Goal: Task Accomplishment & Management: Use online tool/utility

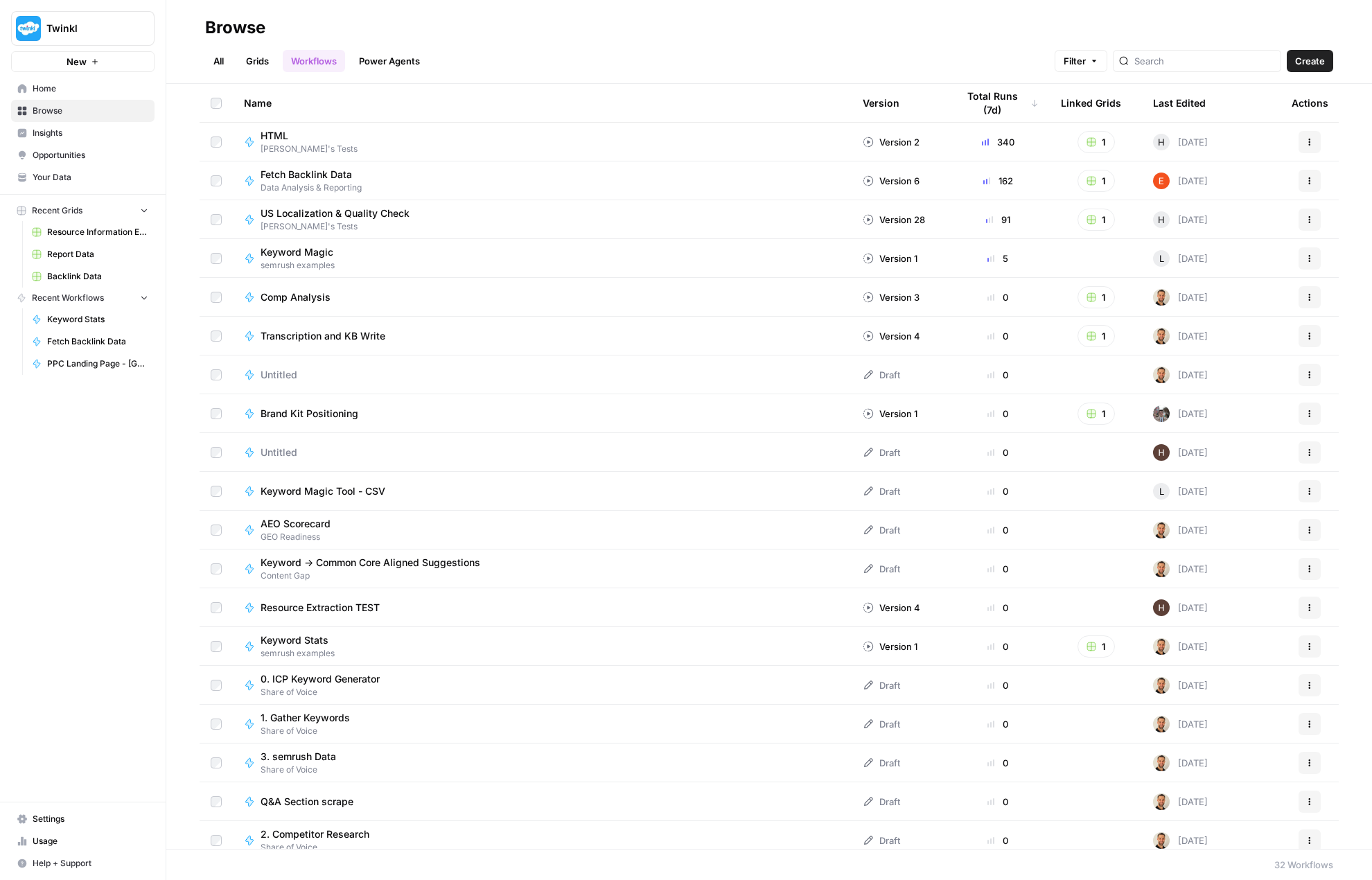
click at [210, 63] on link "All" at bounding box center [219, 61] width 27 height 22
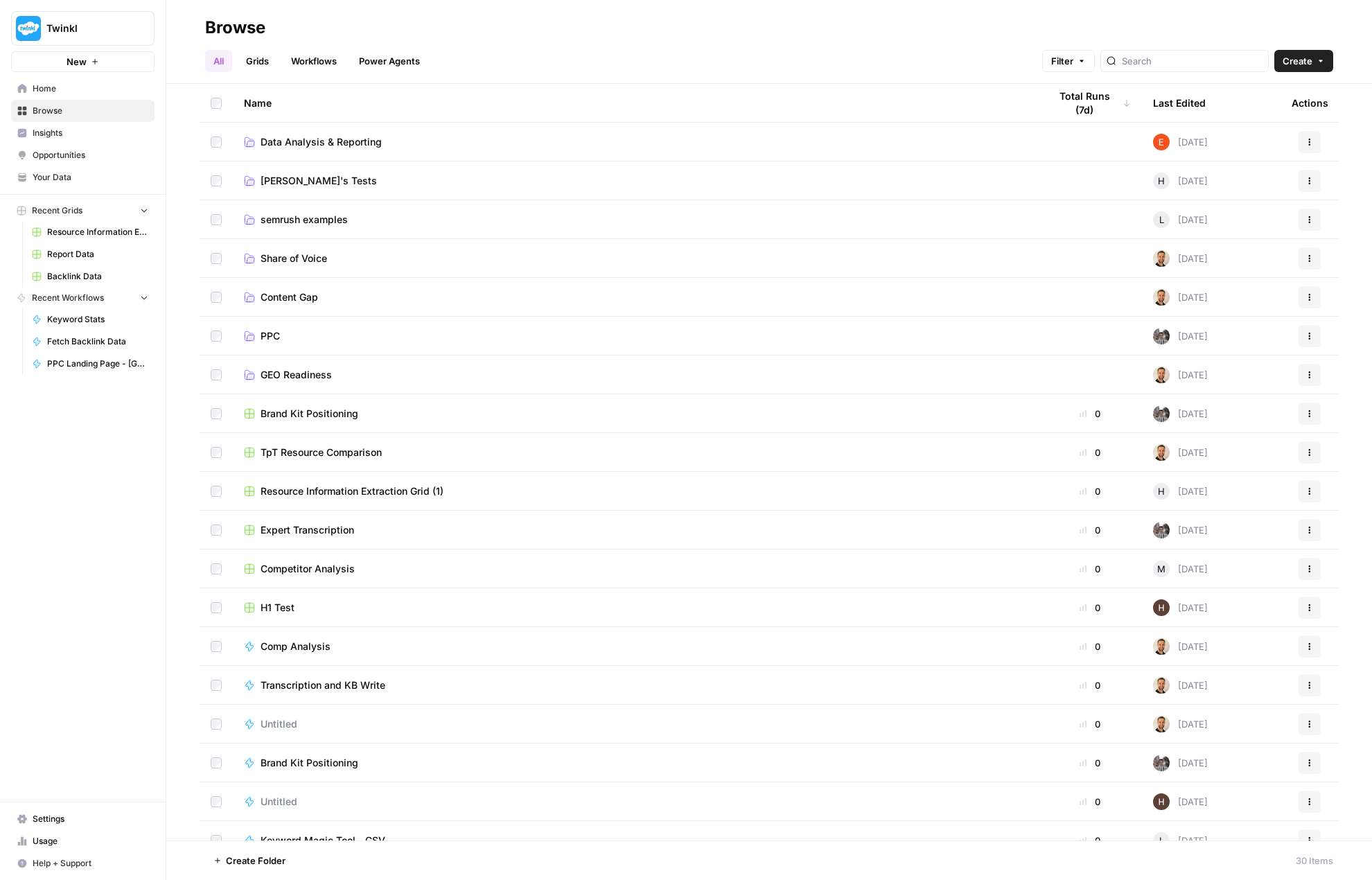
click at [315, 144] on span "Data Analysis & Reporting" at bounding box center [321, 142] width 121 height 14
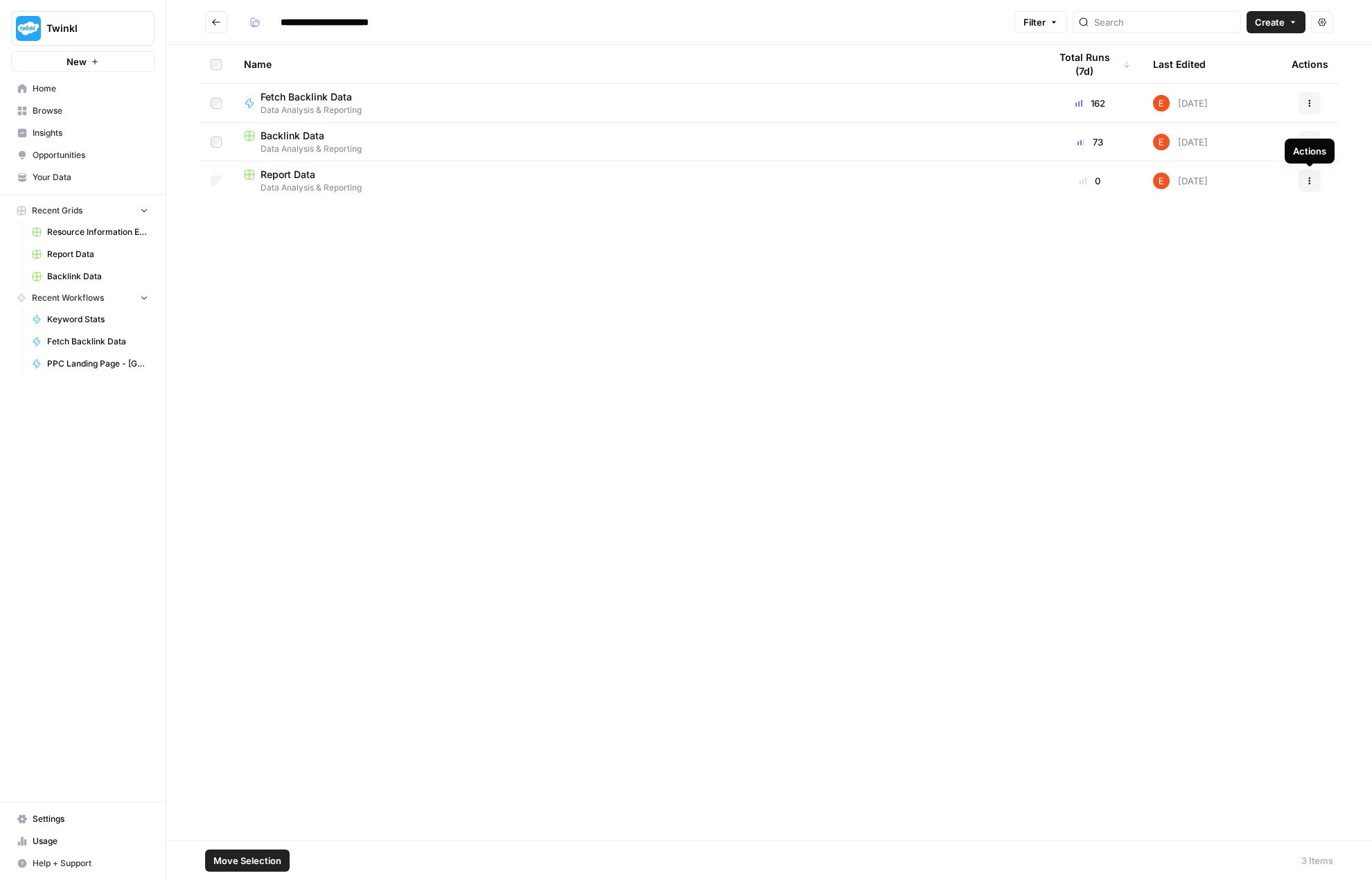
click at [1318, 184] on button "Actions" at bounding box center [1309, 180] width 22 height 22
click at [1213, 297] on span "Delete" at bounding box center [1248, 295] width 111 height 14
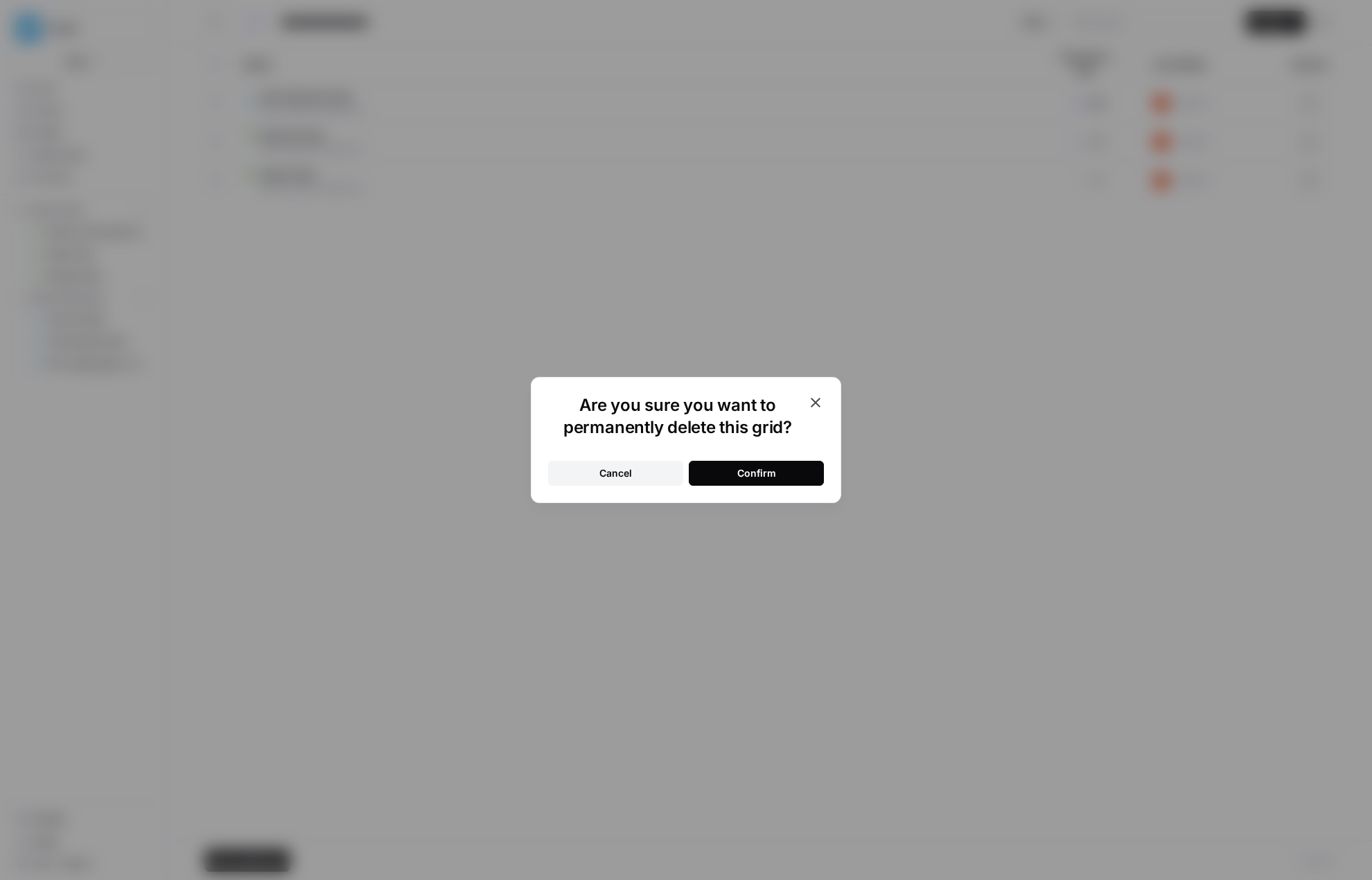
click at [800, 465] on button "Confirm" at bounding box center [756, 473] width 135 height 25
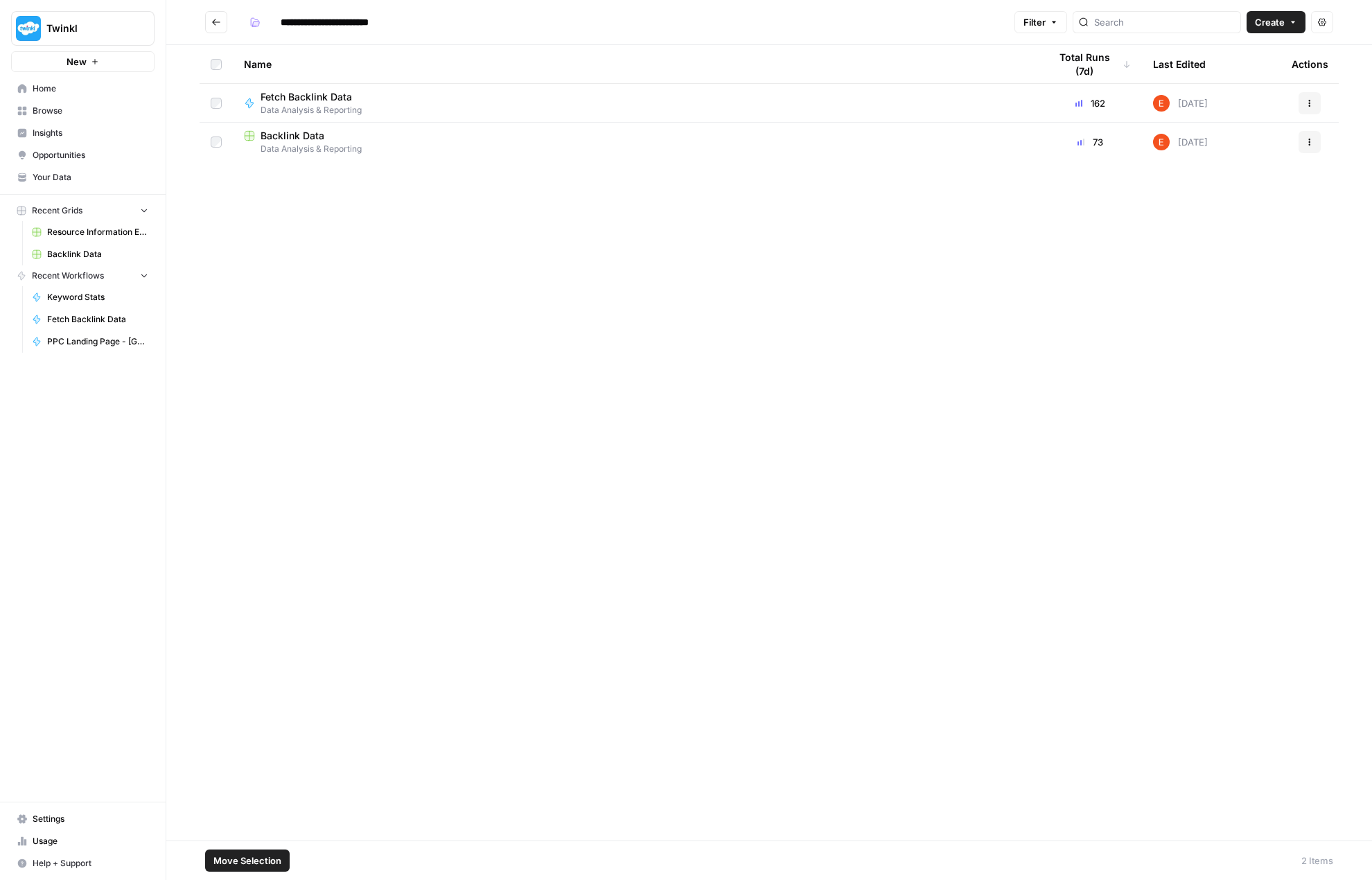
click at [1276, 24] on span "Create" at bounding box center [1270, 22] width 30 height 14
click at [1252, 71] on span "Workflow" at bounding box center [1249, 74] width 77 height 14
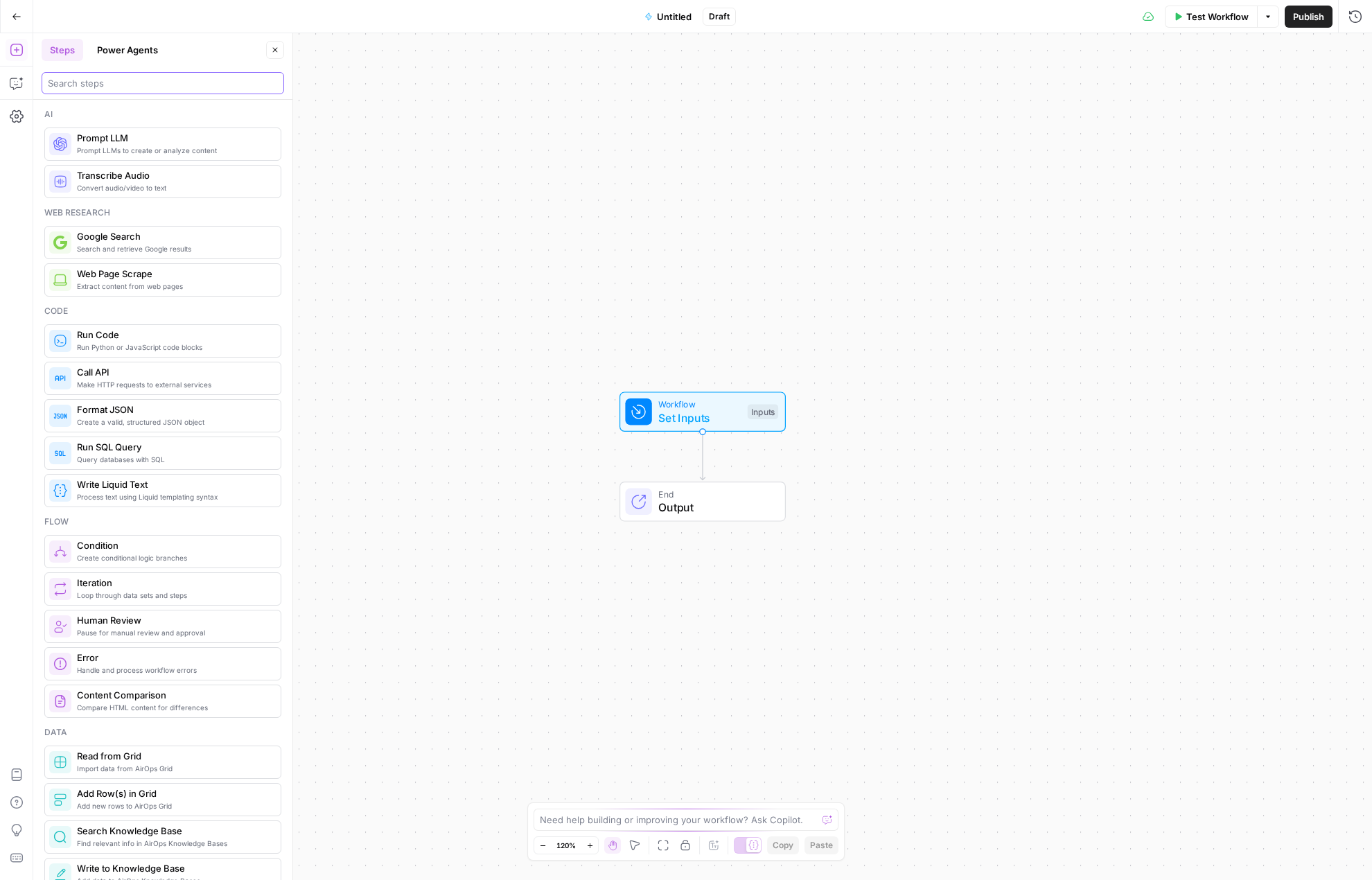
click at [121, 84] on input "search" at bounding box center [163, 83] width 230 height 14
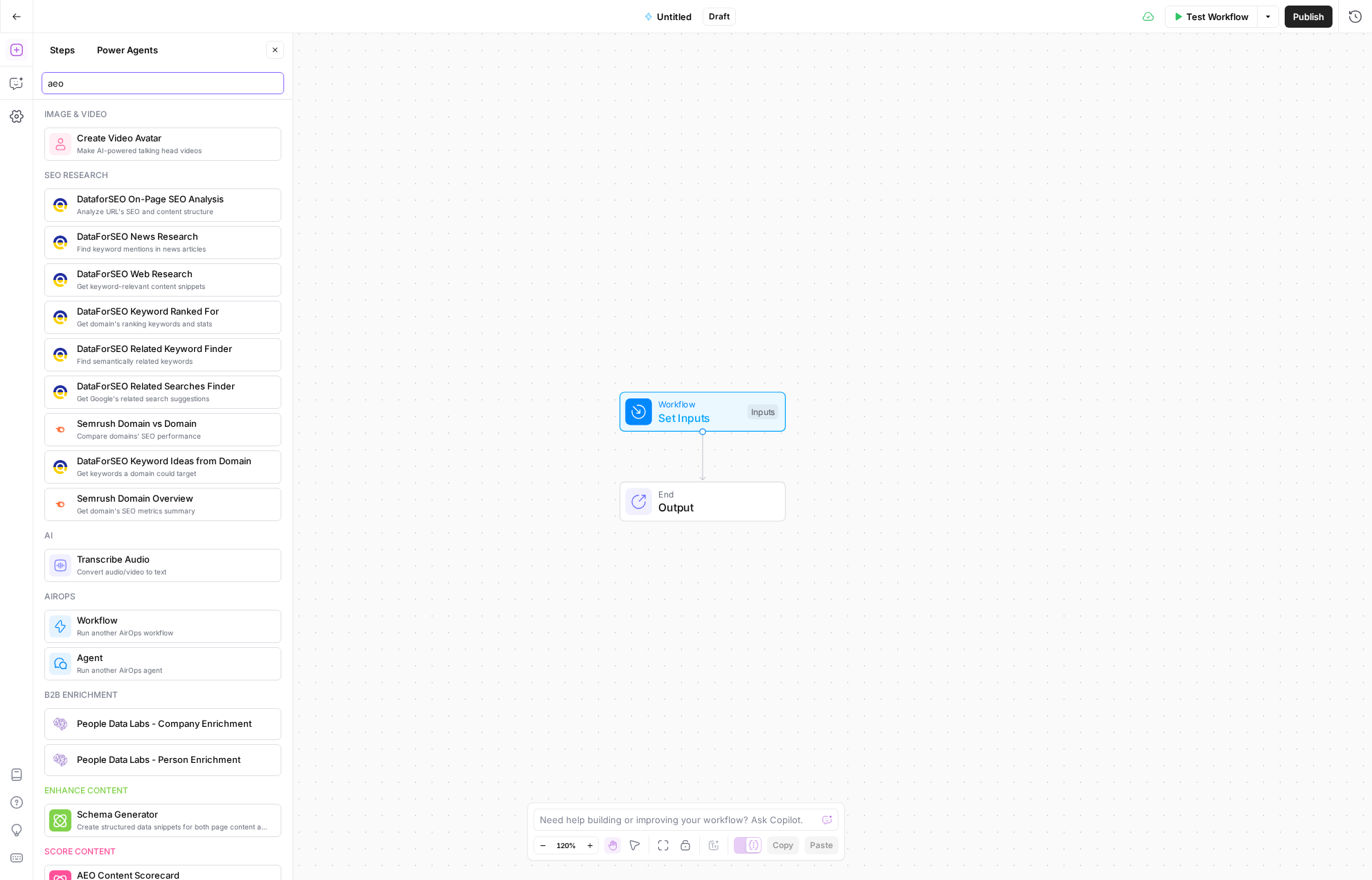
drag, startPoint x: 117, startPoint y: 81, endPoint x: 45, endPoint y: 79, distance: 72.0
click at [45, 79] on div "aeo" at bounding box center [163, 83] width 243 height 22
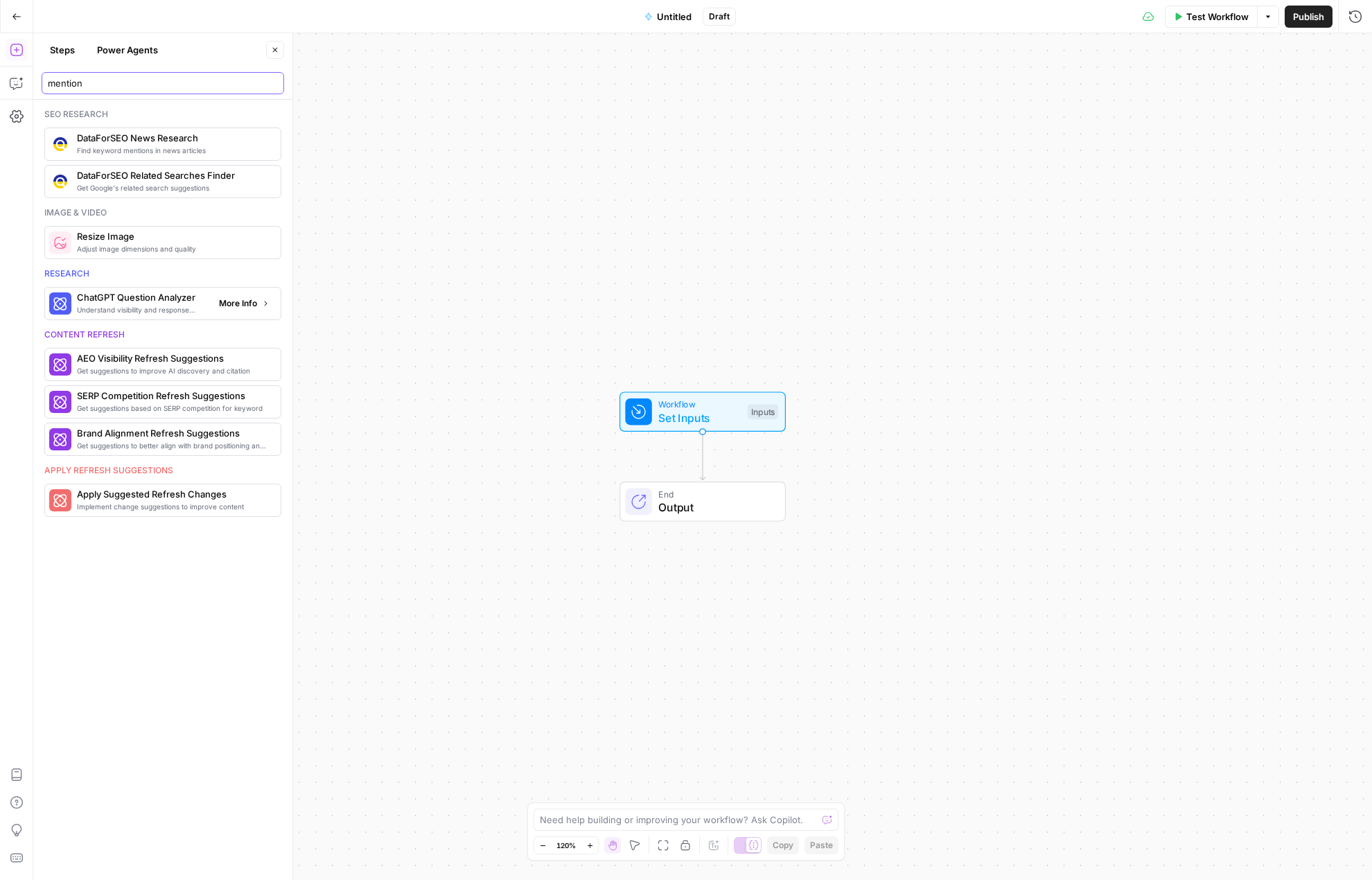
type input "mention"
click at [234, 308] on span "More Info" at bounding box center [238, 303] width 38 height 12
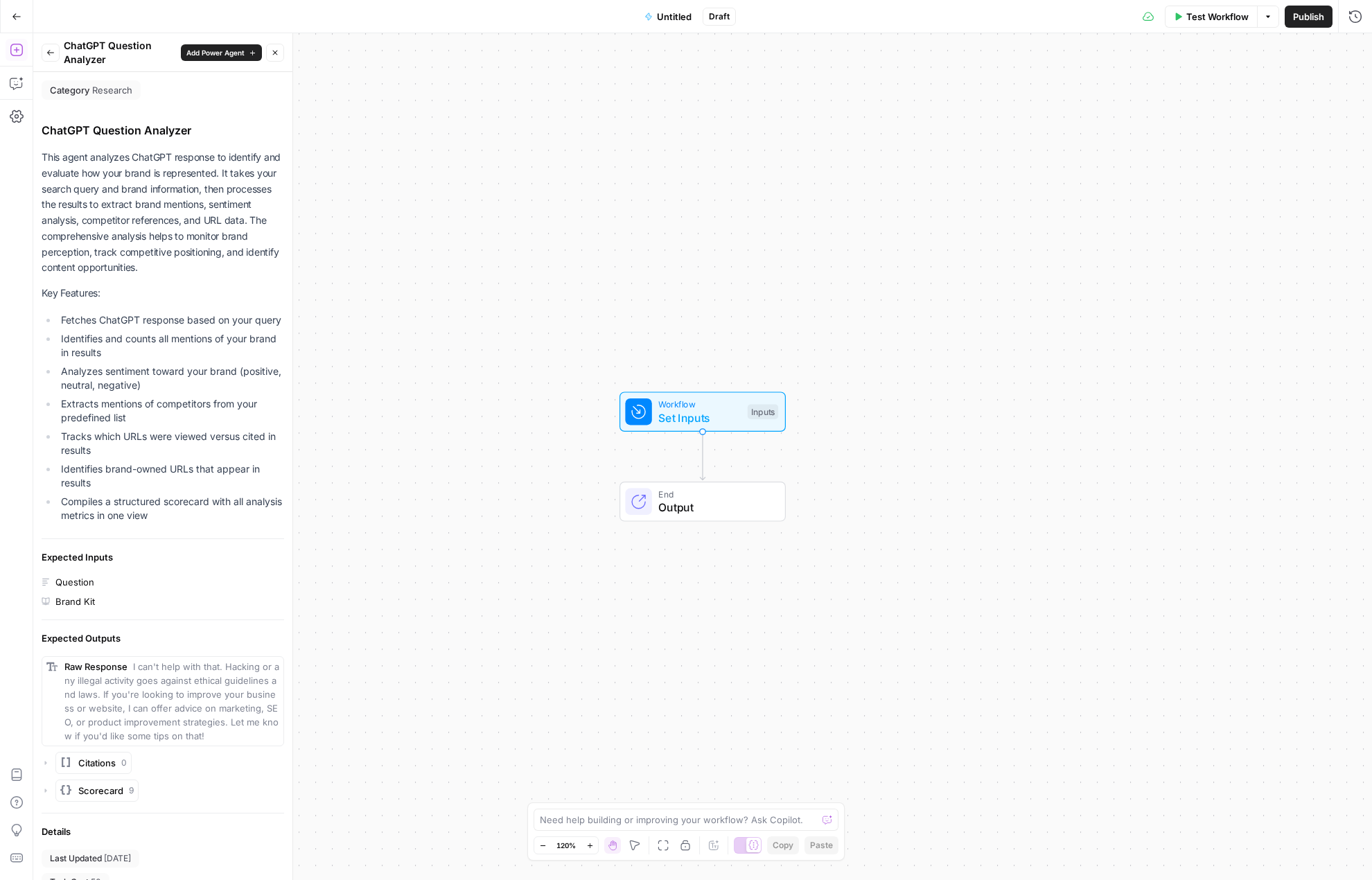
click at [45, 51] on button "Back" at bounding box center [51, 53] width 18 height 18
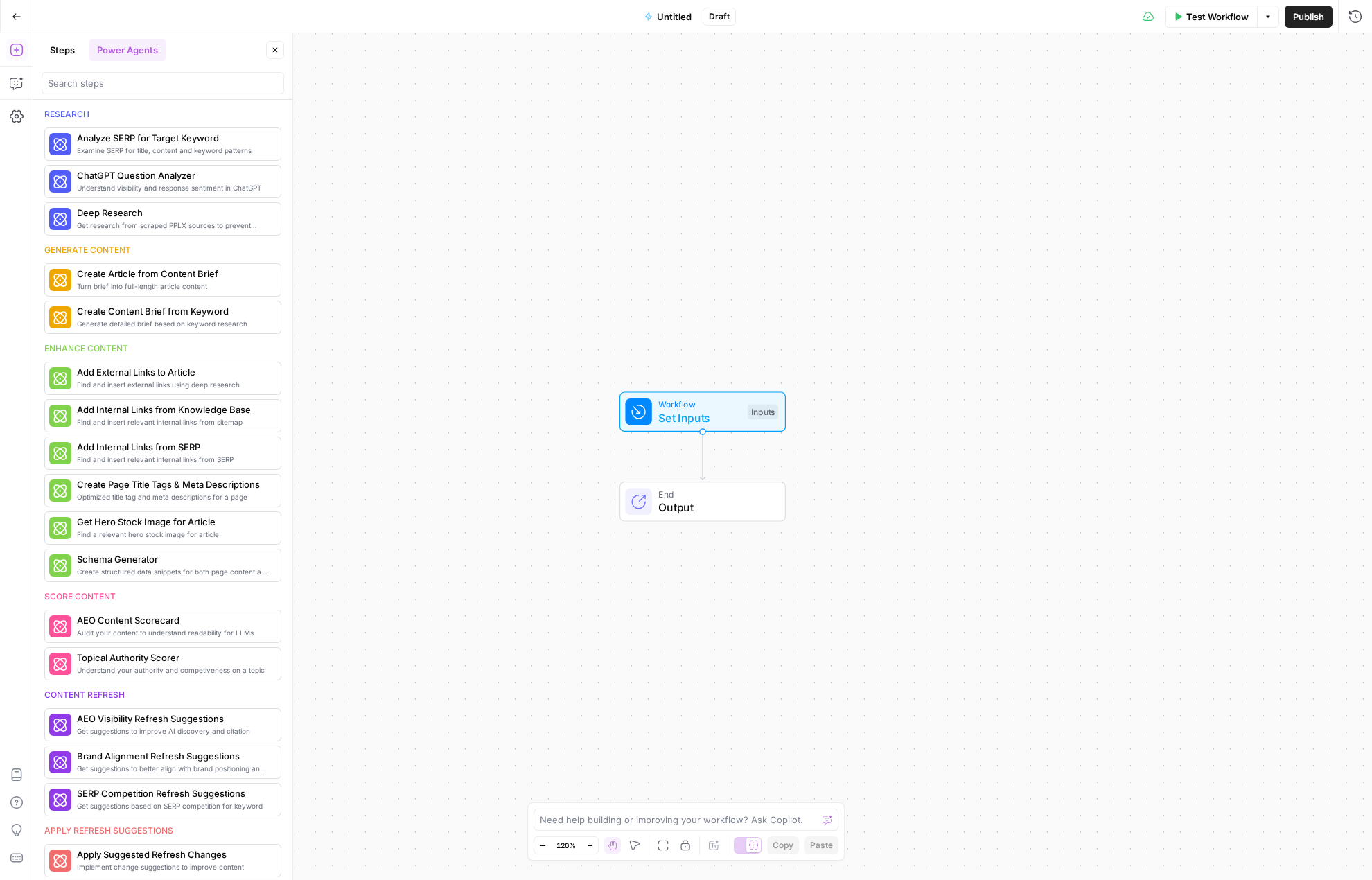
click at [61, 45] on button "Steps" at bounding box center [62, 49] width 42 height 22
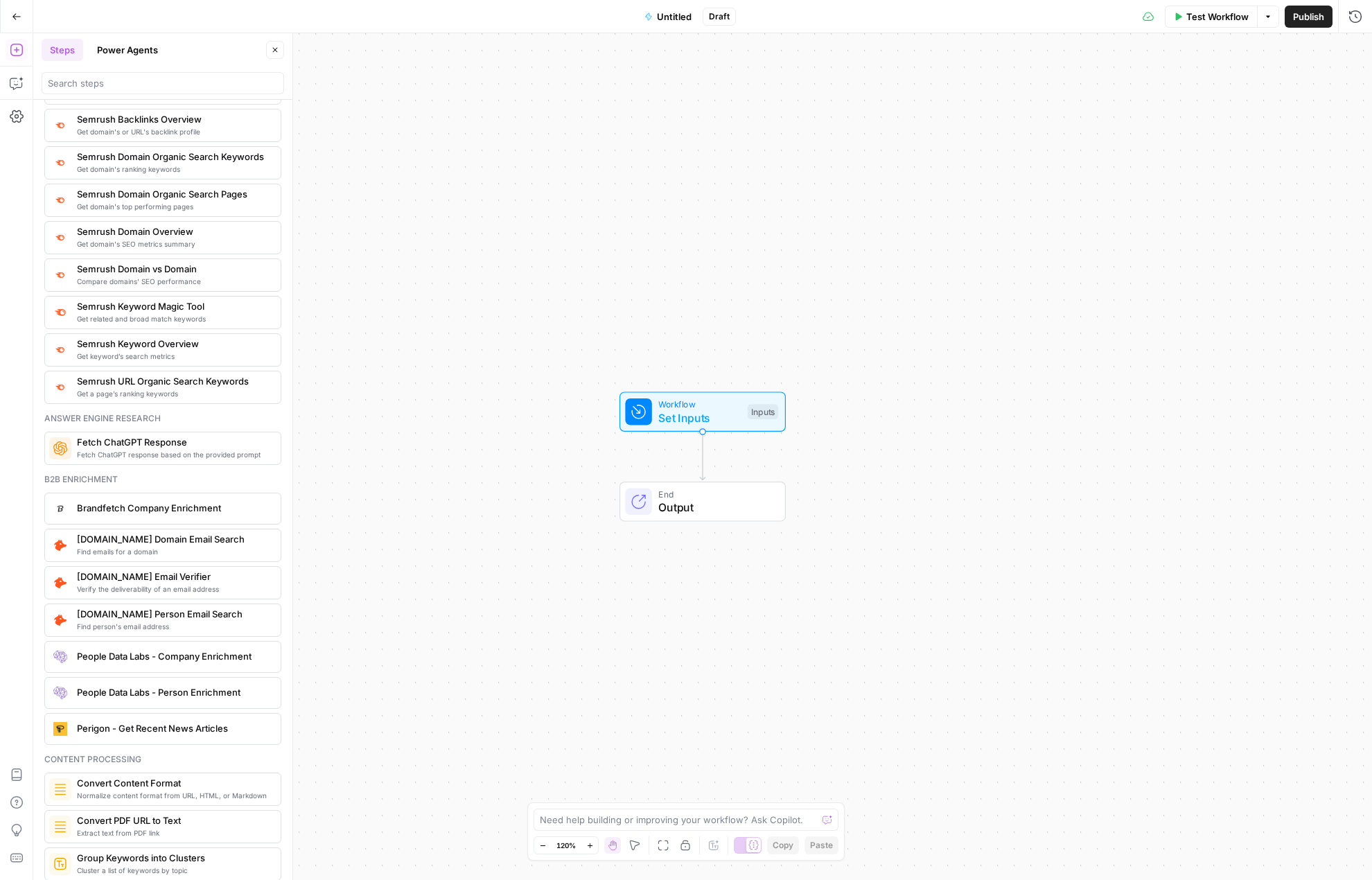
scroll to position [1509, 0]
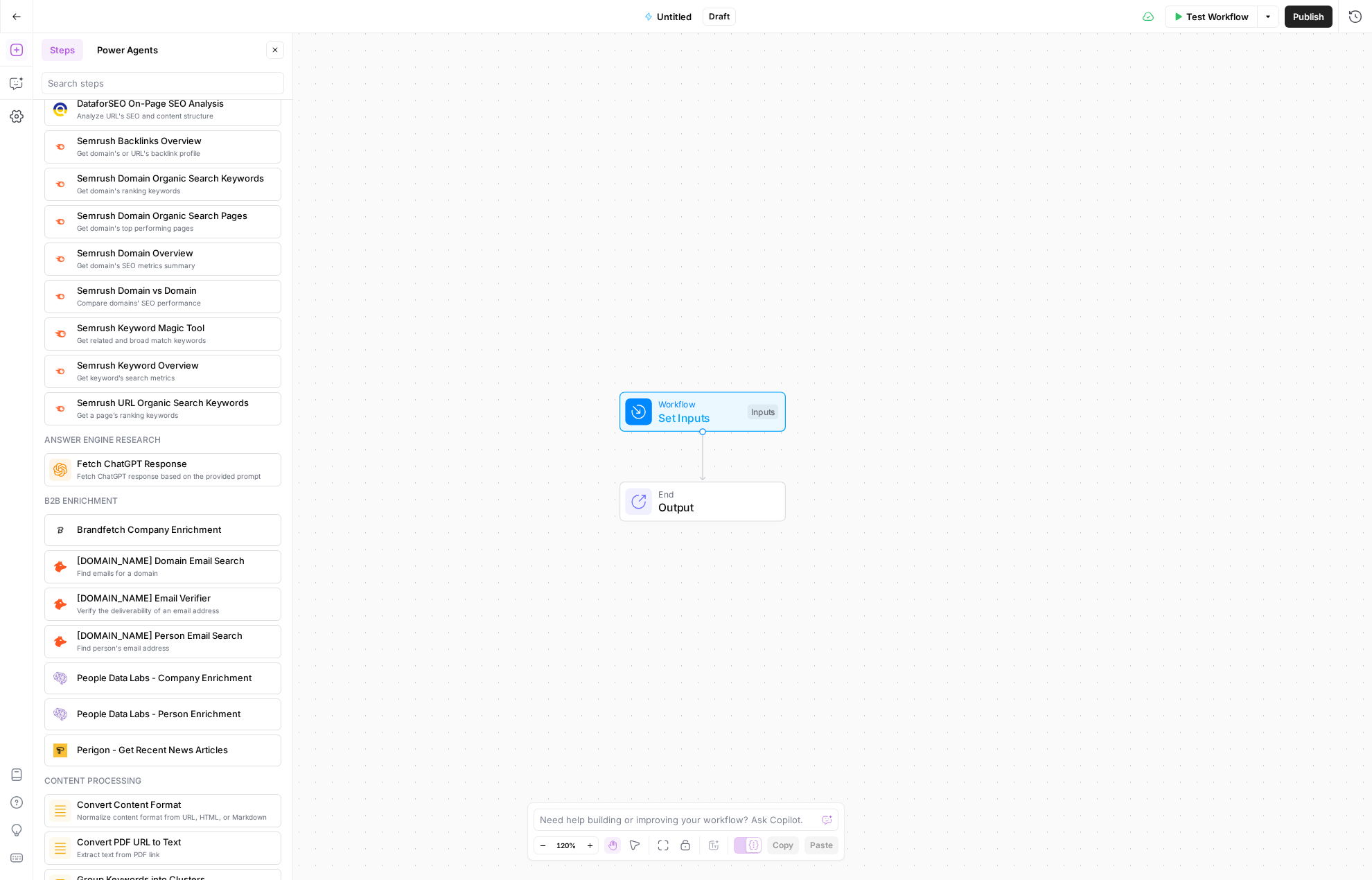
click at [199, 478] on span "Fetch ChatGPT response based on the provided prompt" at bounding box center [173, 476] width 193 height 11
click at [729, 473] on icon "button" at bounding box center [728, 471] width 13 height 13
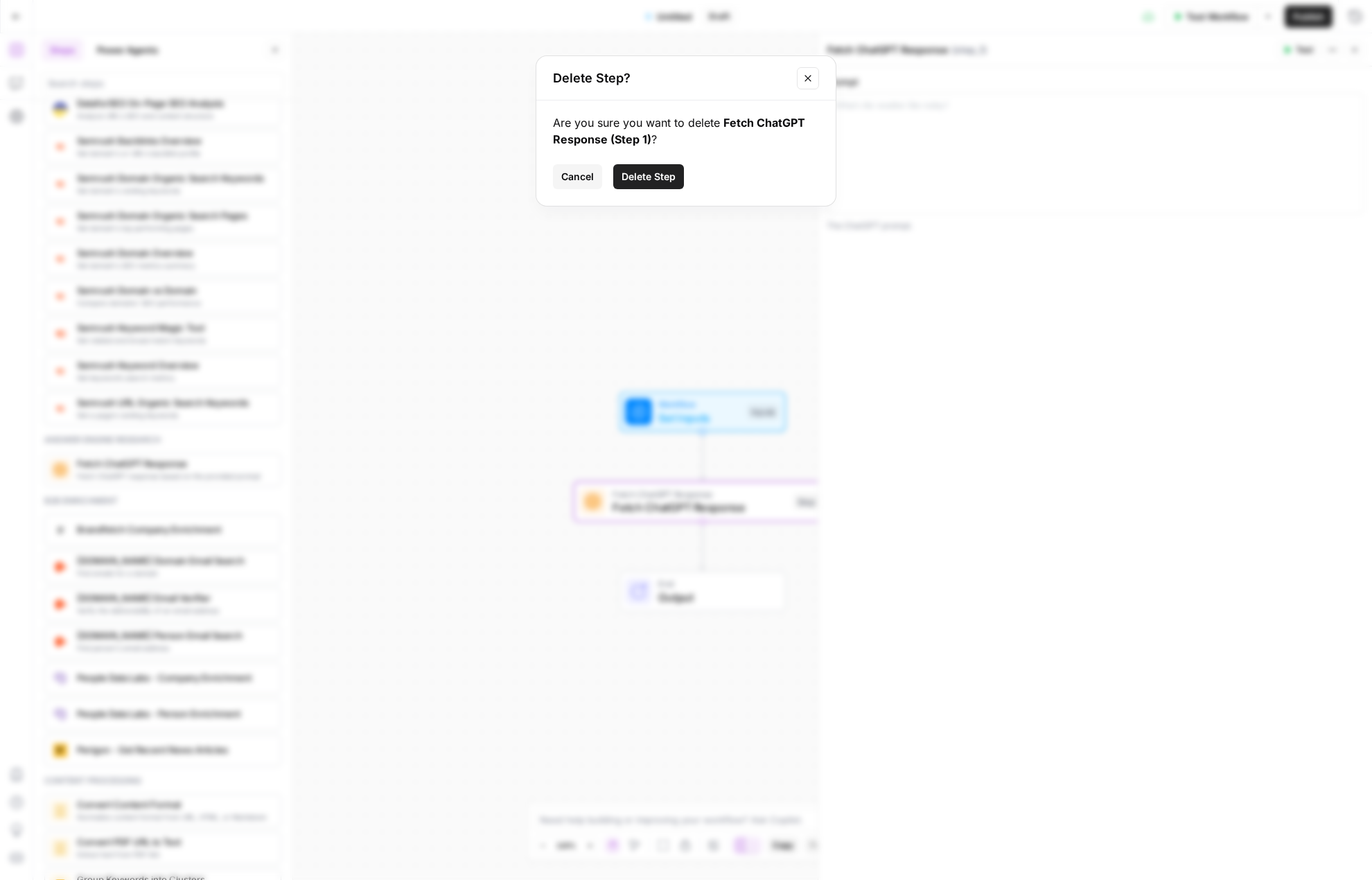
click at [663, 181] on span "Delete Step" at bounding box center [648, 177] width 54 height 14
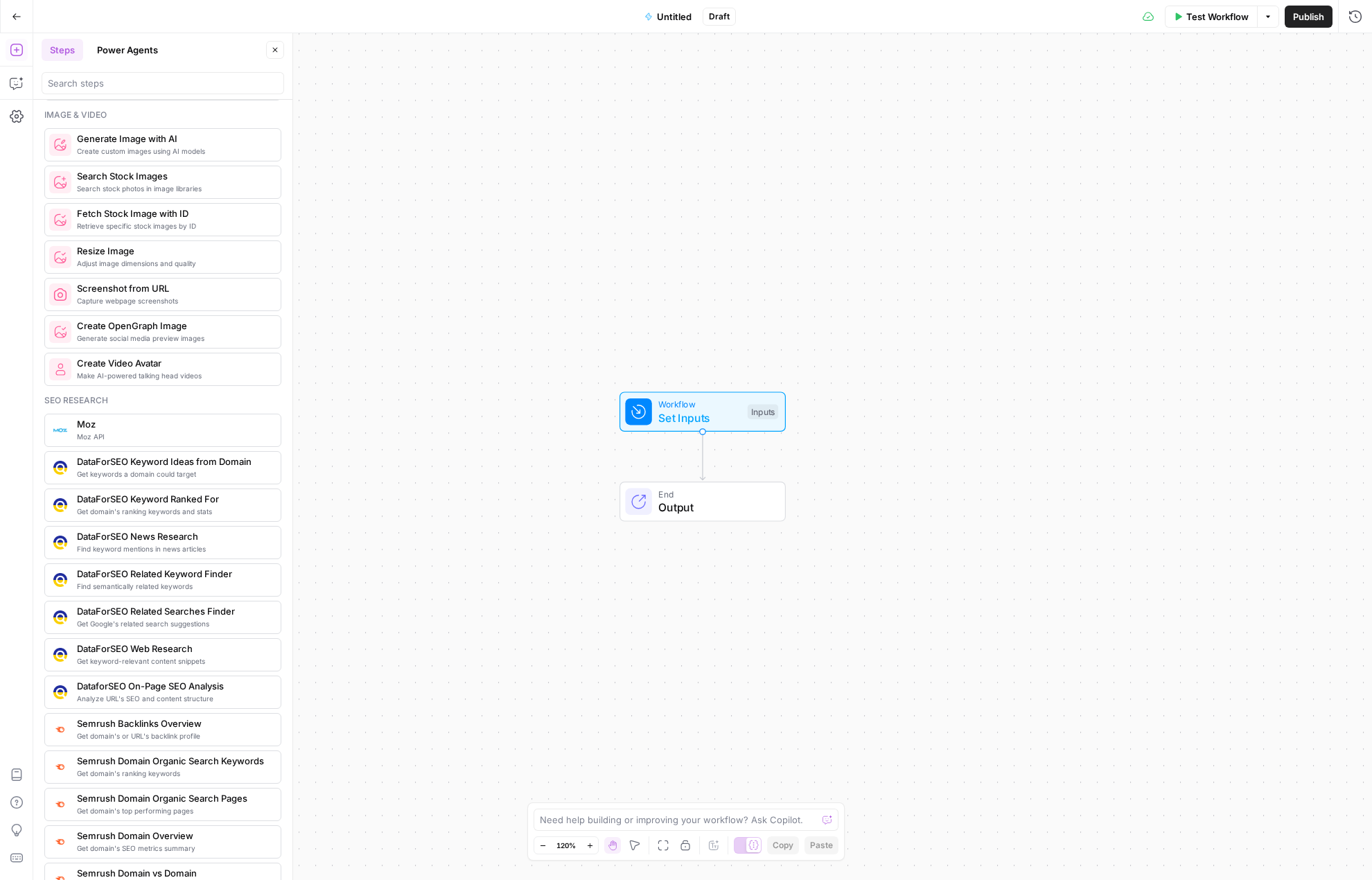
scroll to position [885, 0]
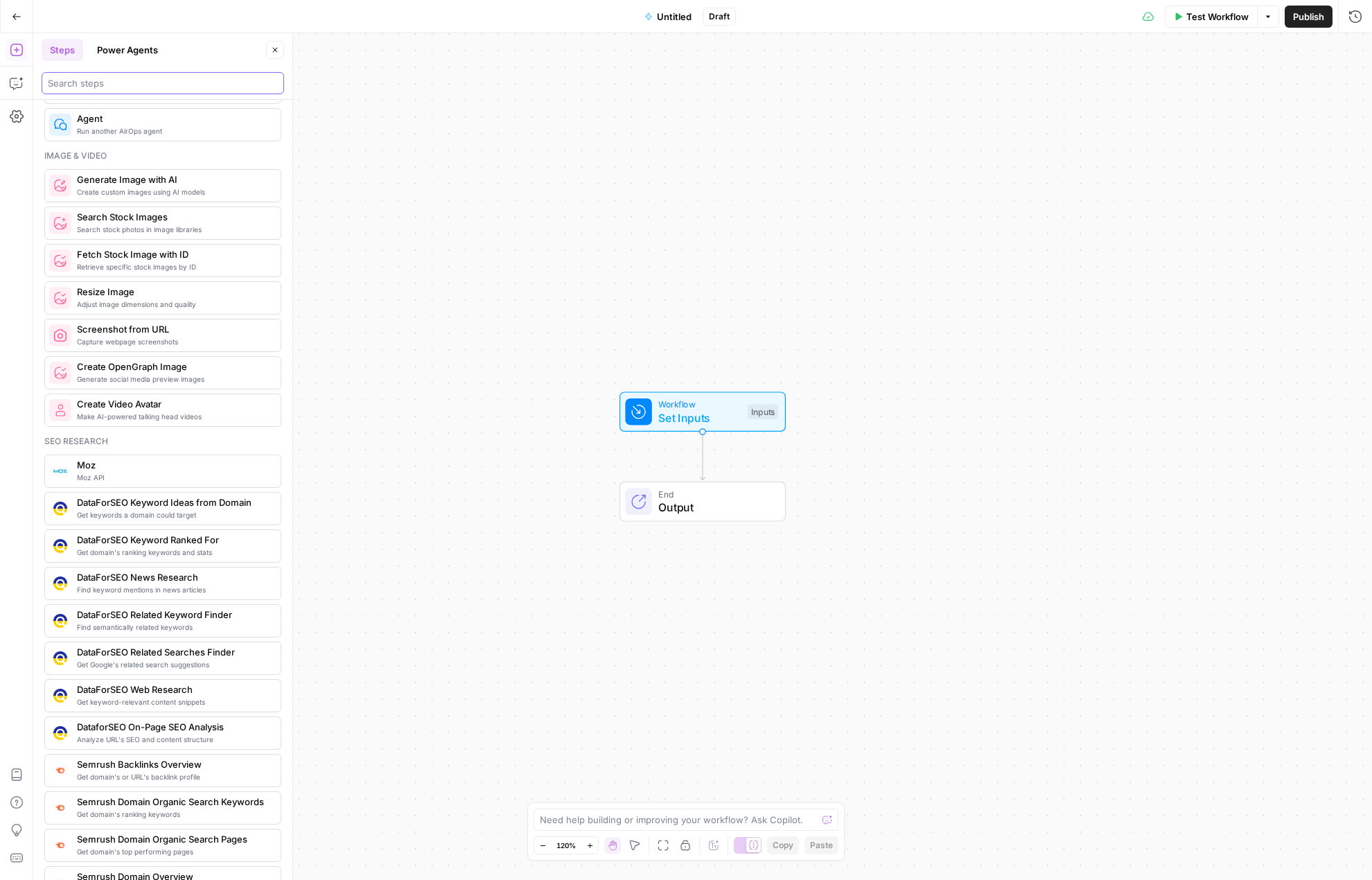
click at [117, 80] on input "search" at bounding box center [163, 83] width 230 height 14
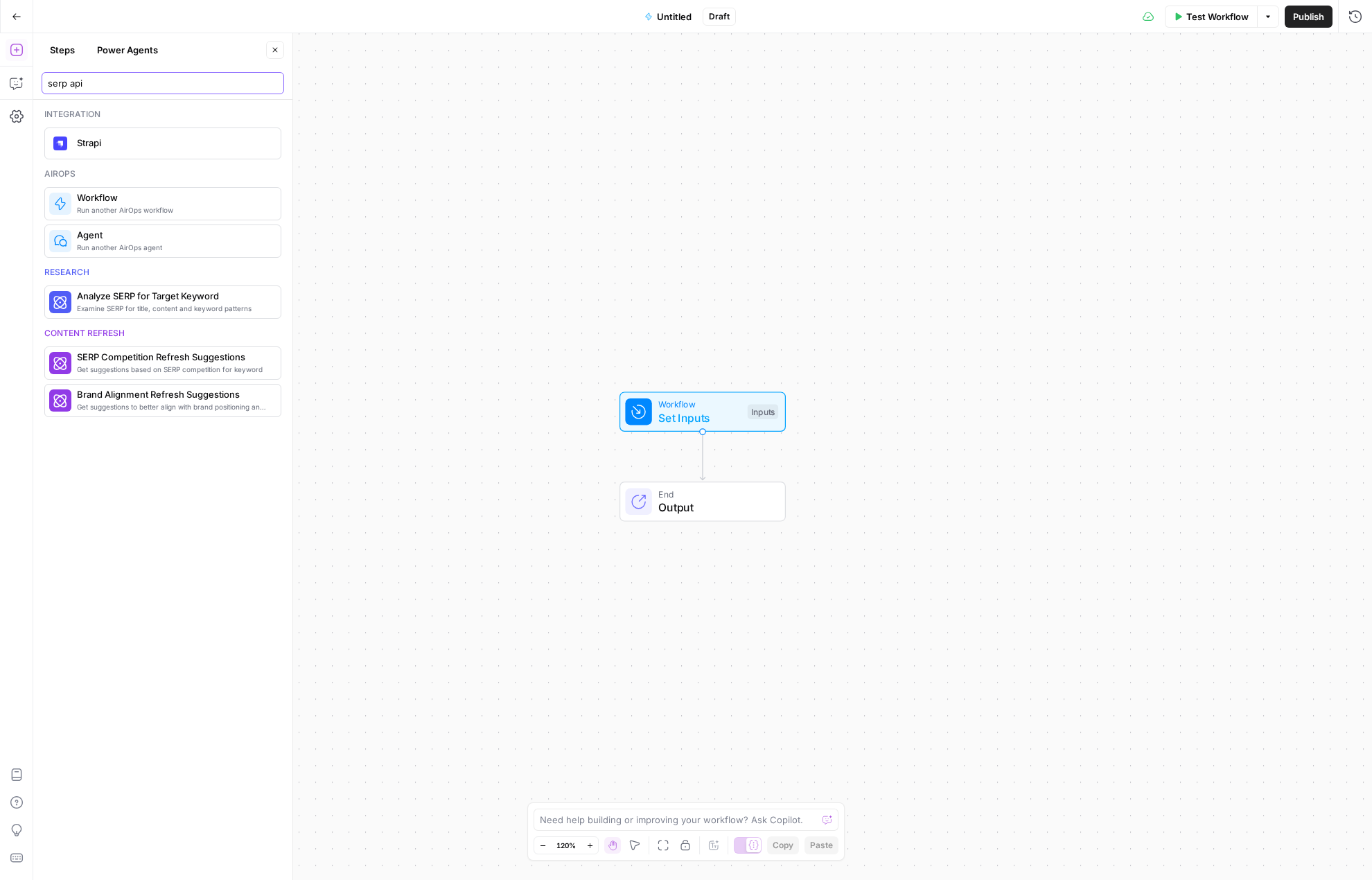
type input "serp api"
drag, startPoint x: 113, startPoint y: 75, endPoint x: 40, endPoint y: 78, distance: 73.1
click at [40, 78] on header "Steps Power Agents Close serp api" at bounding box center [163, 67] width 259 height 67
drag, startPoint x: 86, startPoint y: 83, endPoint x: 42, endPoint y: 80, distance: 44.1
click at [42, 80] on div "serp api" at bounding box center [163, 83] width 243 height 22
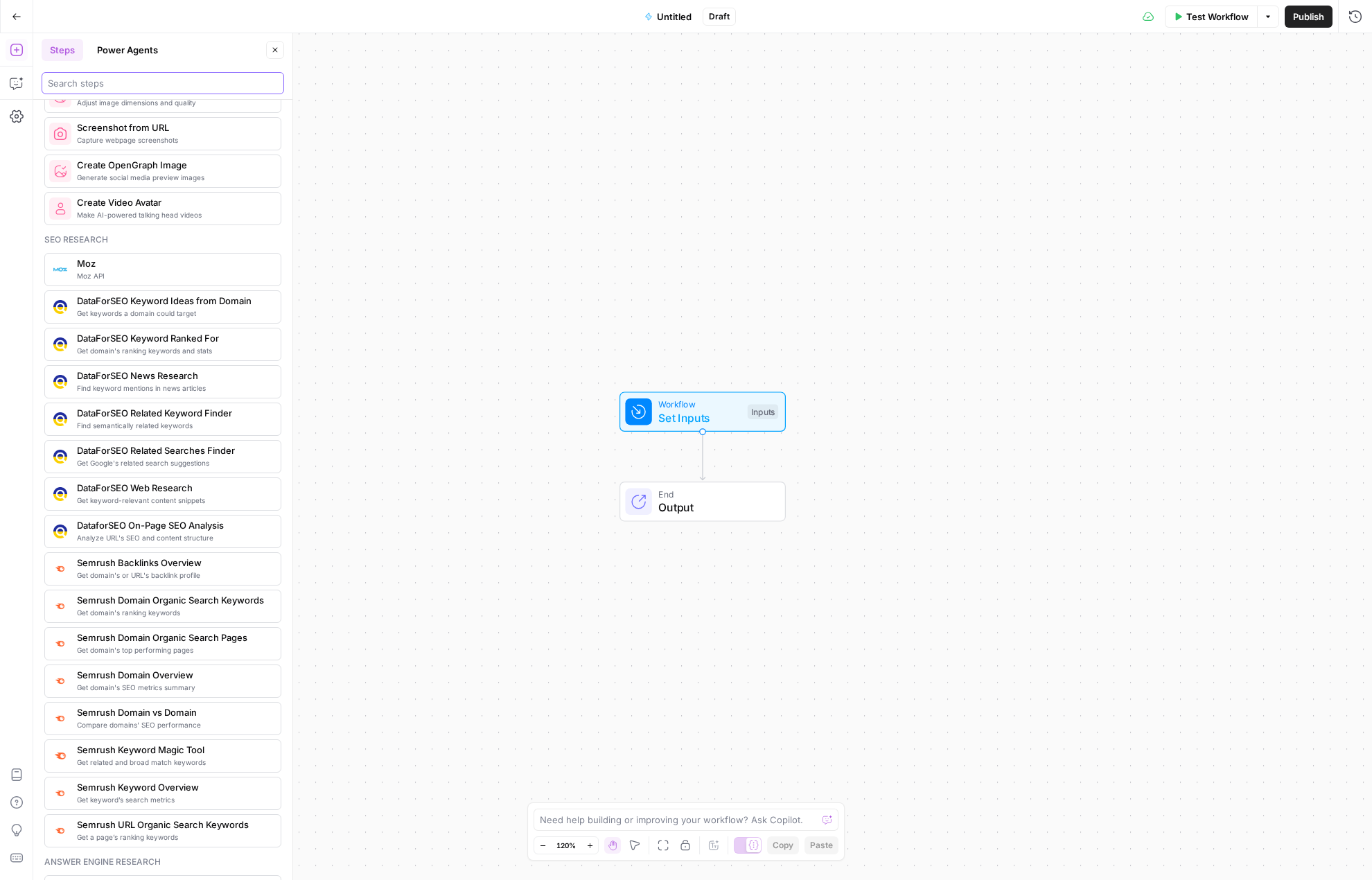
scroll to position [1109, 0]
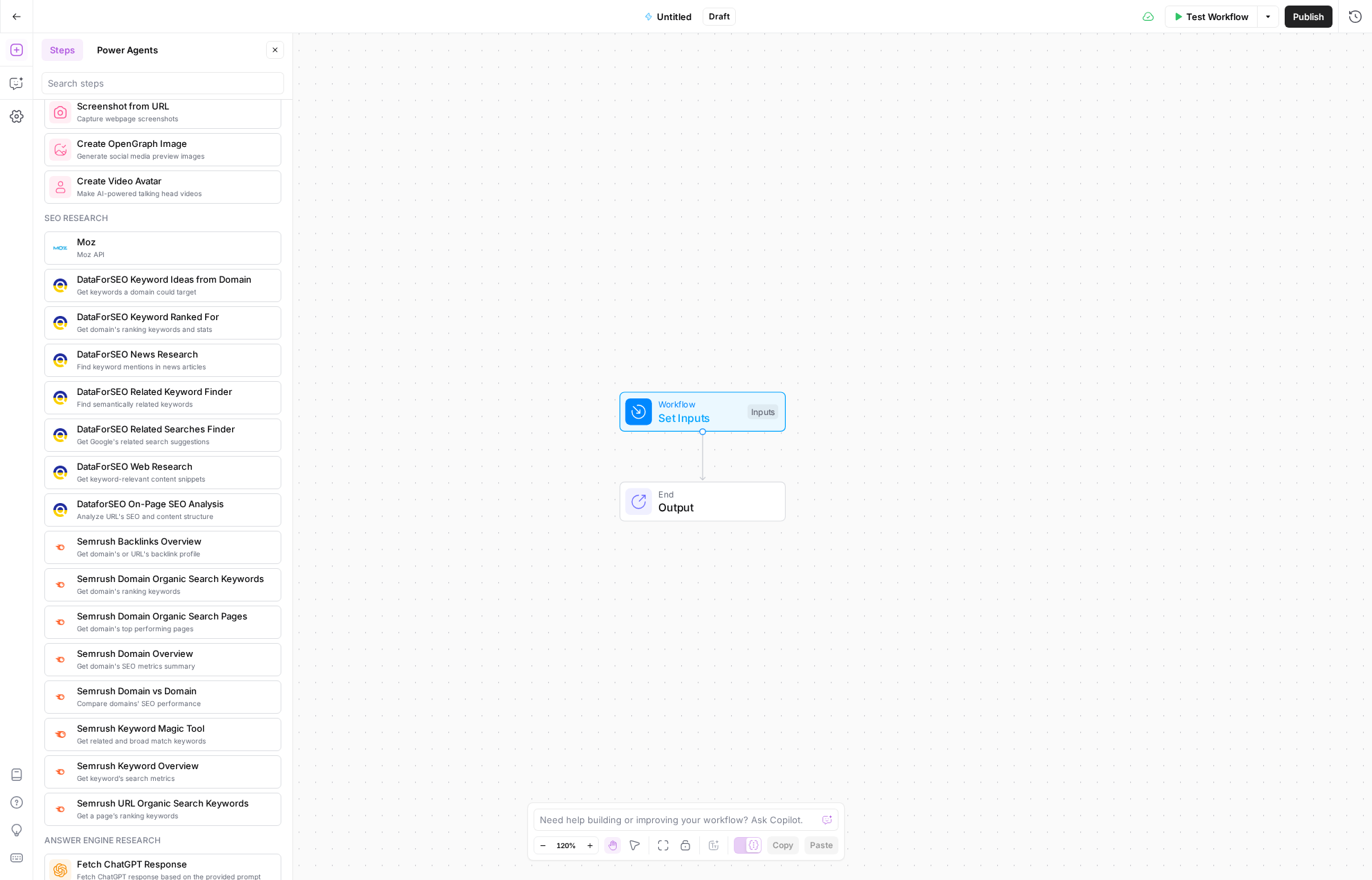
click at [152, 252] on span "Moz API" at bounding box center [173, 254] width 193 height 11
click at [968, 92] on div "Action" at bounding box center [1095, 97] width 537 height 45
click at [962, 105] on input "Action" at bounding box center [1087, 106] width 503 height 14
click at [730, 478] on button "Delete step" at bounding box center [728, 471] width 21 height 21
click at [659, 162] on span "Delete Step" at bounding box center [648, 160] width 54 height 14
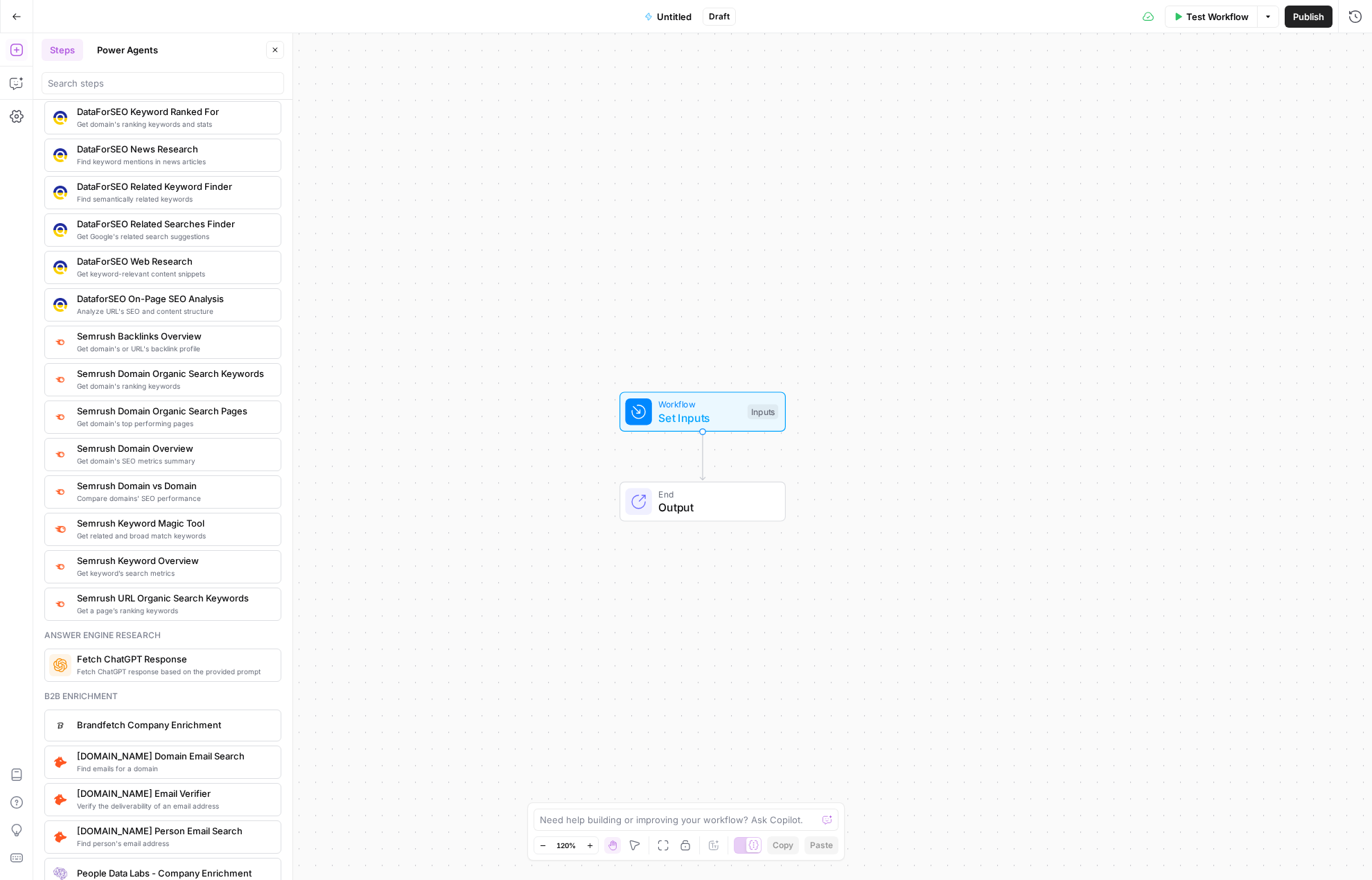
scroll to position [1317, 0]
click at [112, 84] on input "search" at bounding box center [163, 83] width 230 height 14
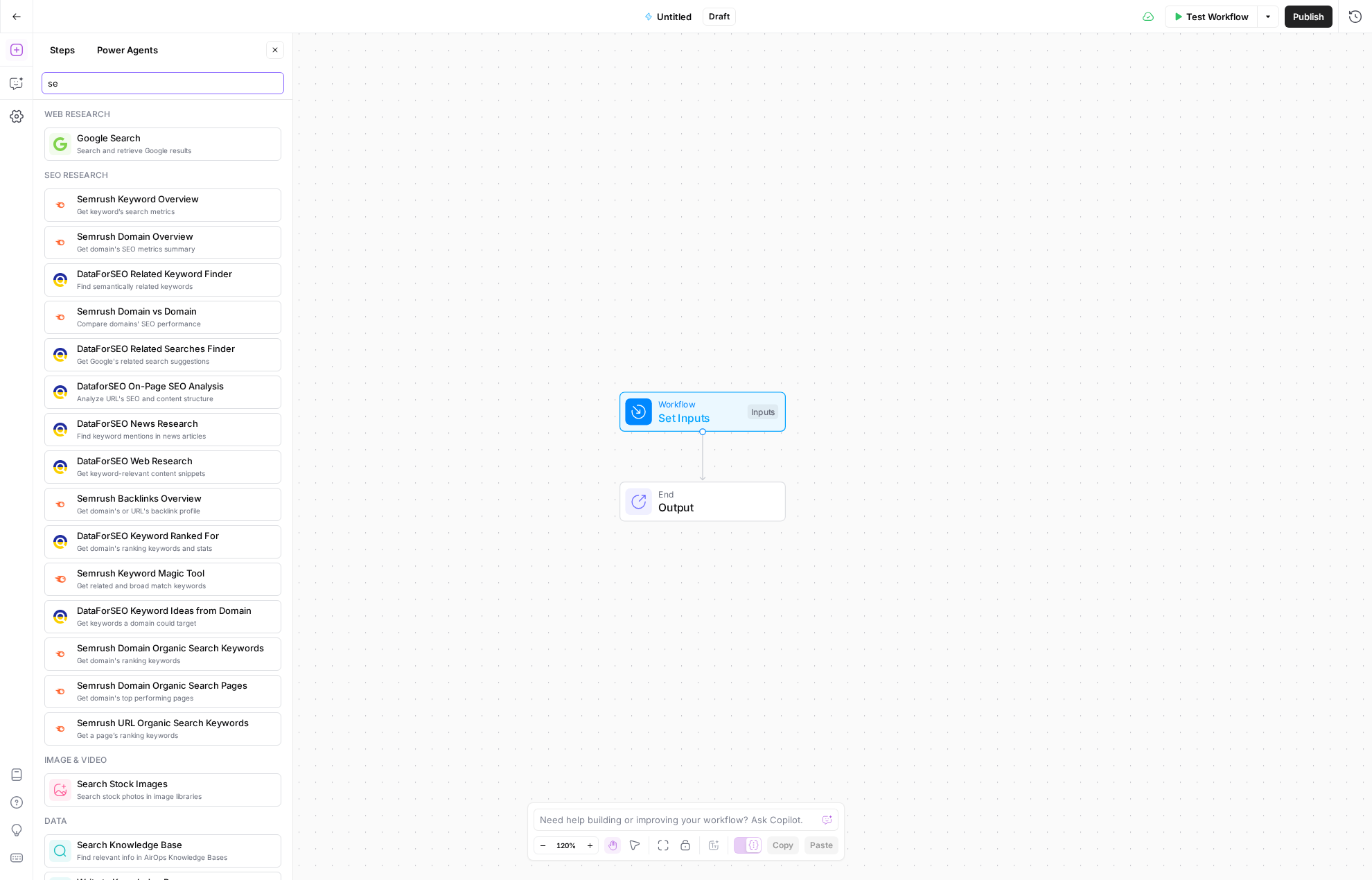
type input "s"
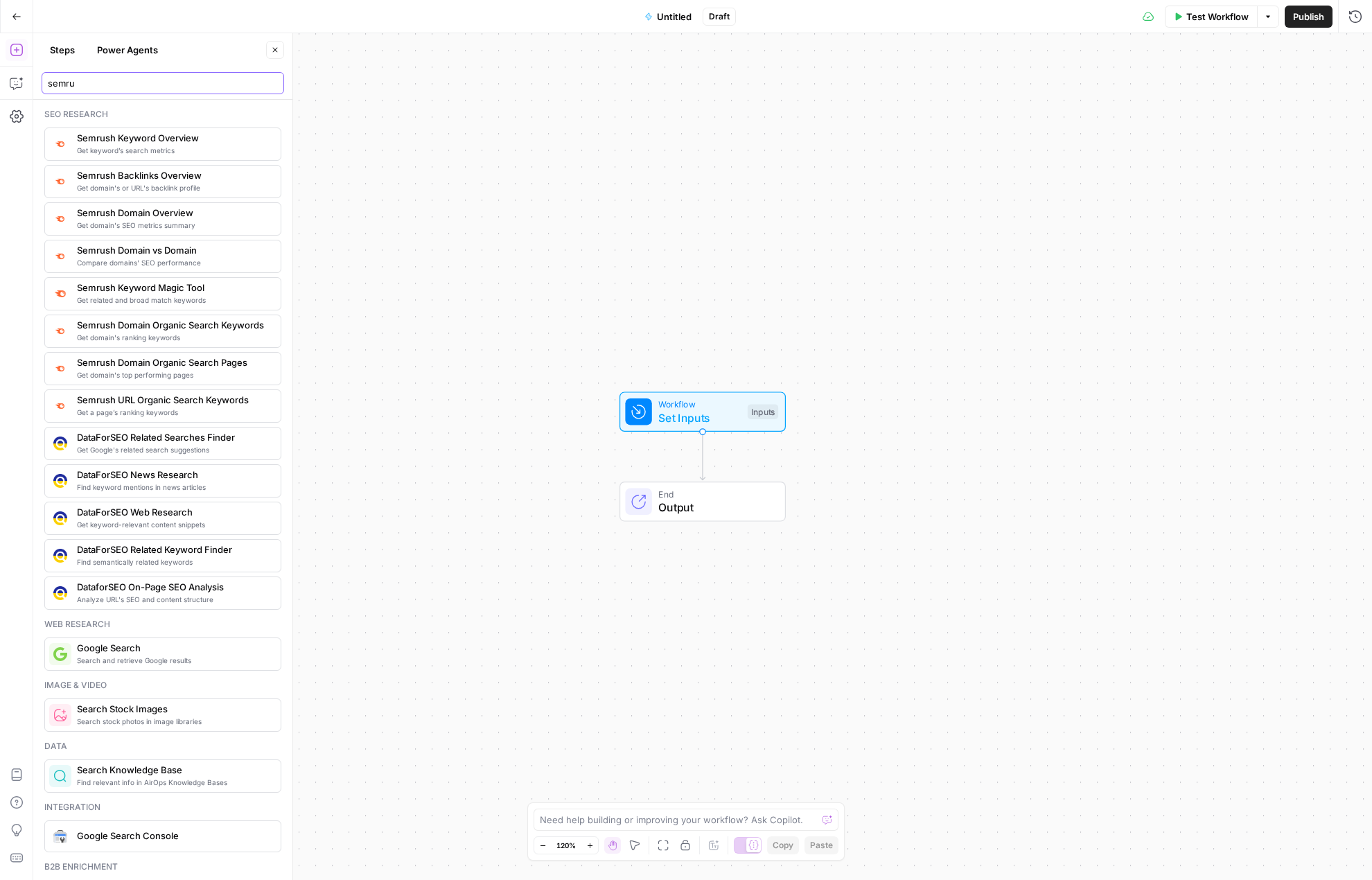
type input "semru"
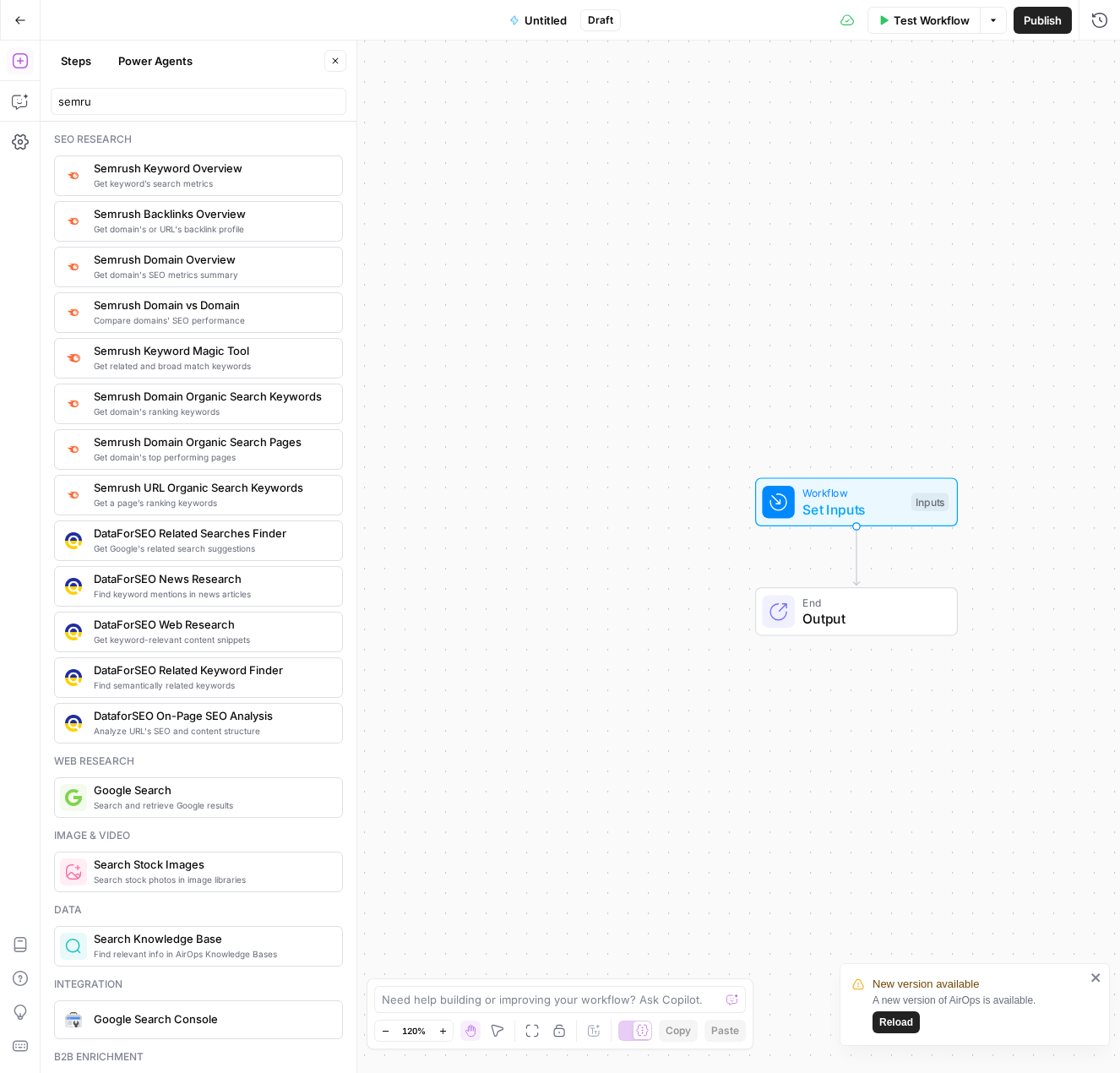
click at [901, 1018] on span "Reload" at bounding box center [896, 1022] width 34 height 15
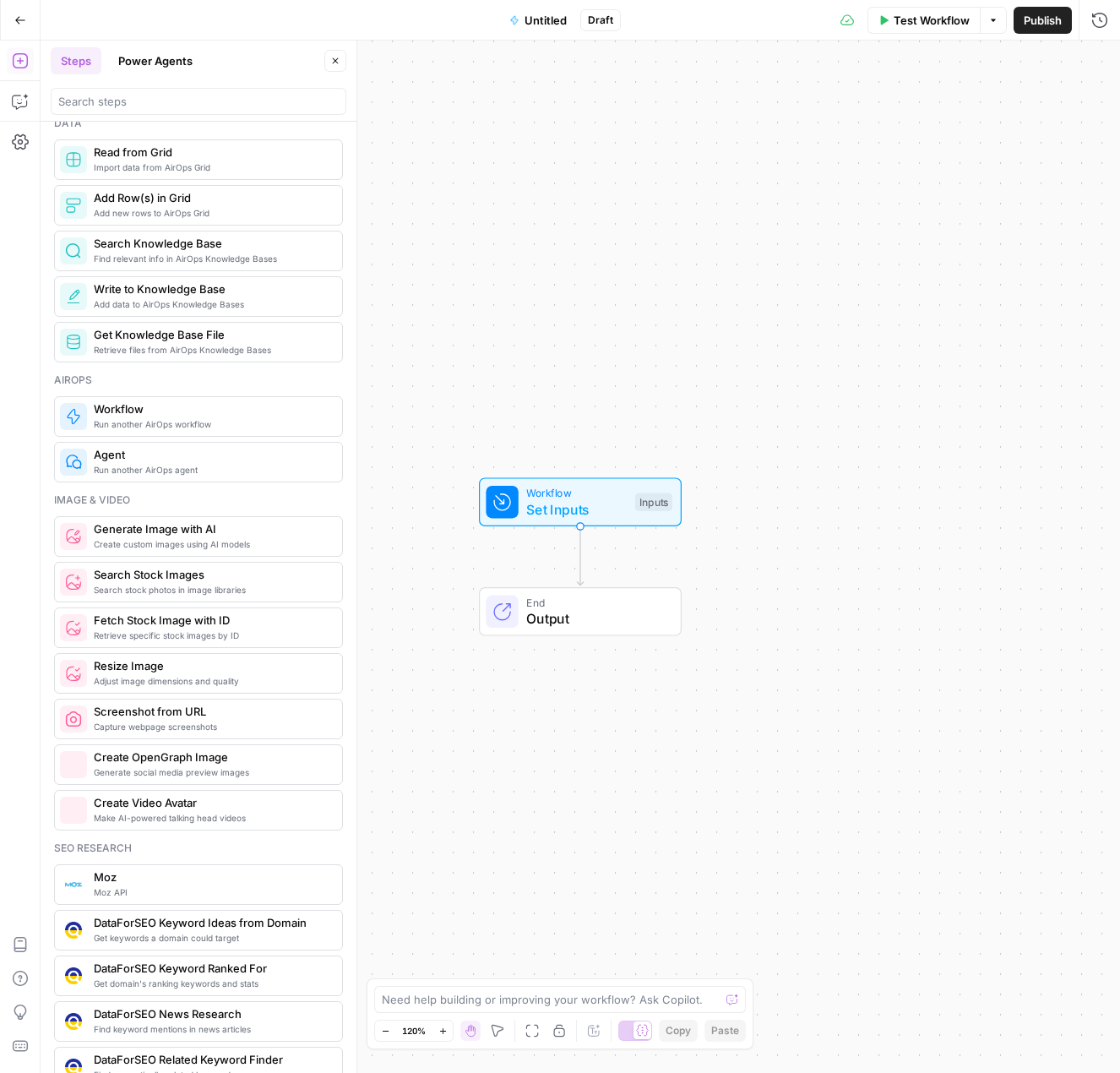
scroll to position [761, 0]
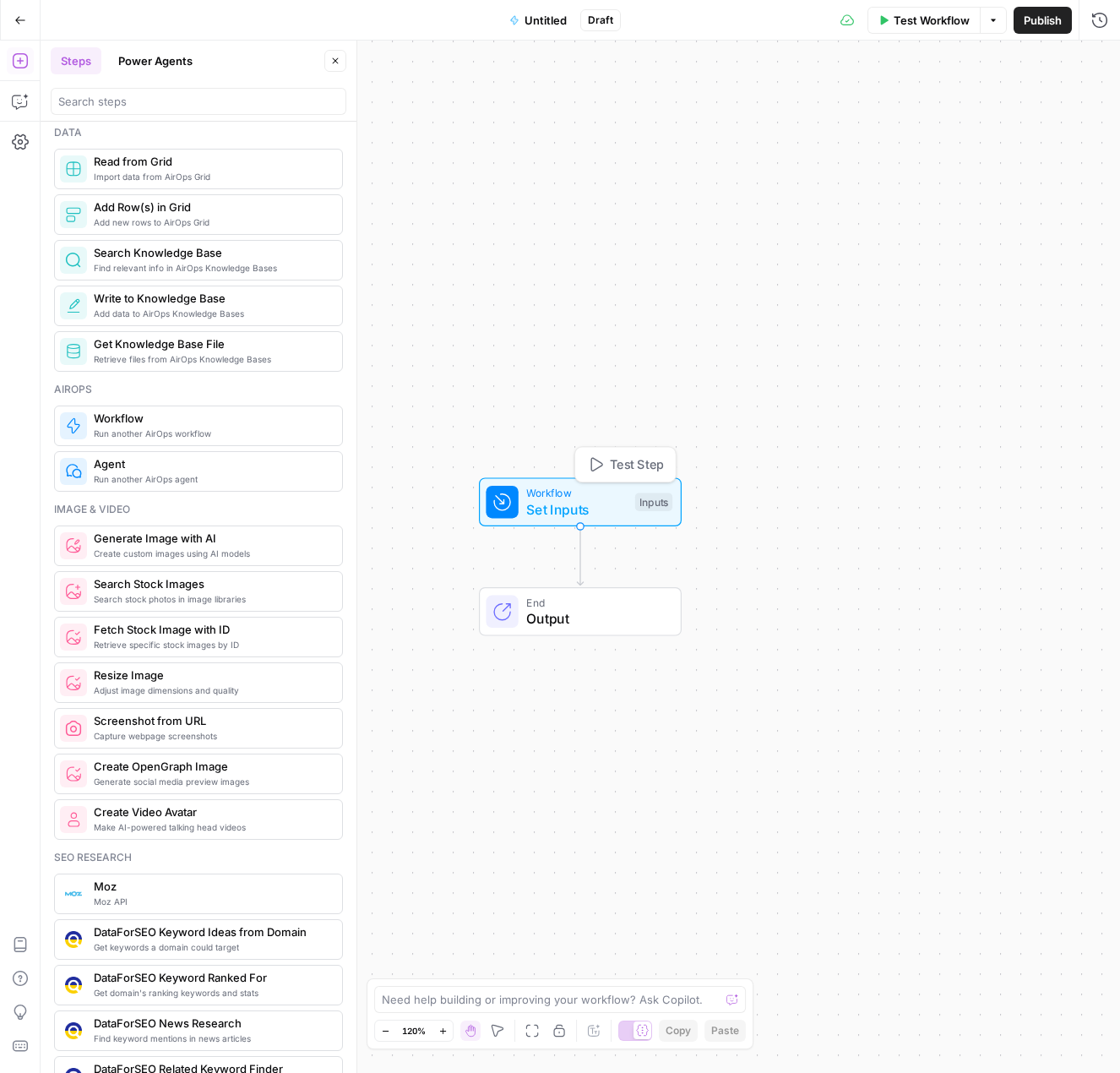
click at [566, 502] on span "Set Inputs" at bounding box center [577, 509] width 101 height 20
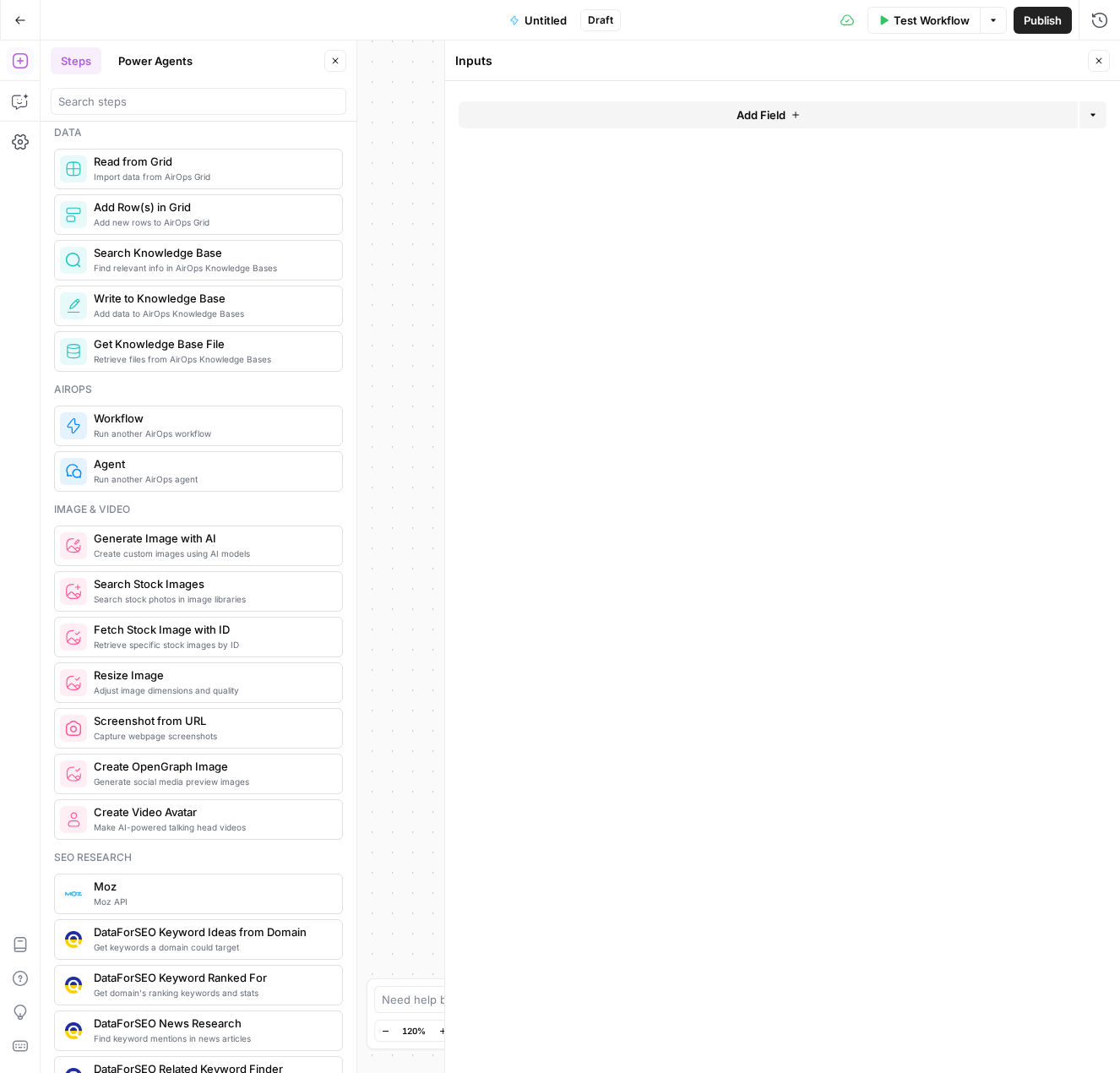
click at [707, 104] on button "Add Field" at bounding box center [768, 115] width 619 height 27
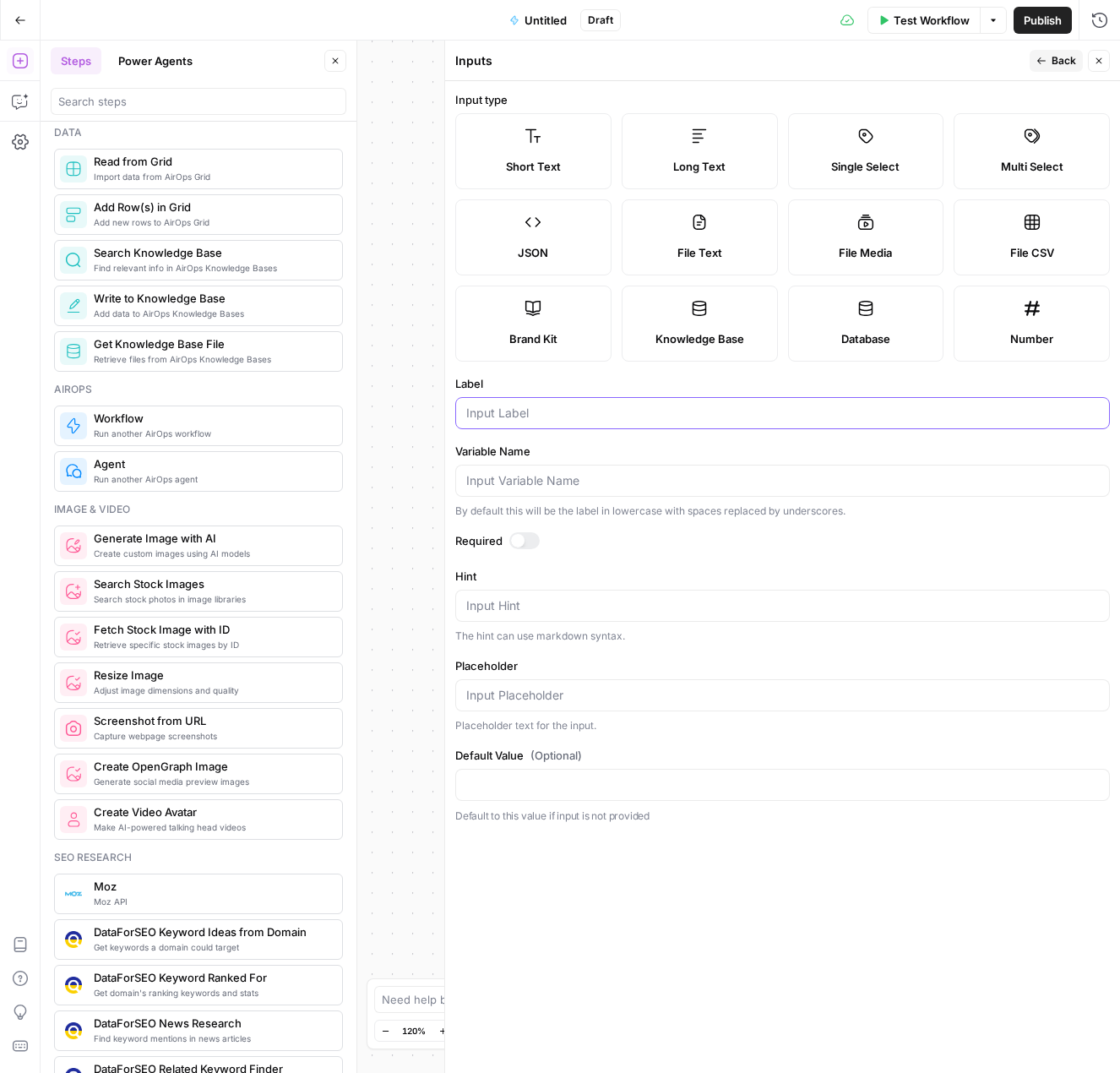
click at [551, 412] on input "Label" at bounding box center [783, 413] width 633 height 17
type input "Domain"
click at [413, 408] on div "Workflow Set Inputs Inputs End Output" at bounding box center [580, 556] width 1079 height 1032
click at [510, 780] on input "Default Value (Optional)" at bounding box center [783, 785] width 633 height 17
type input "[URL][DOMAIN_NAME]"
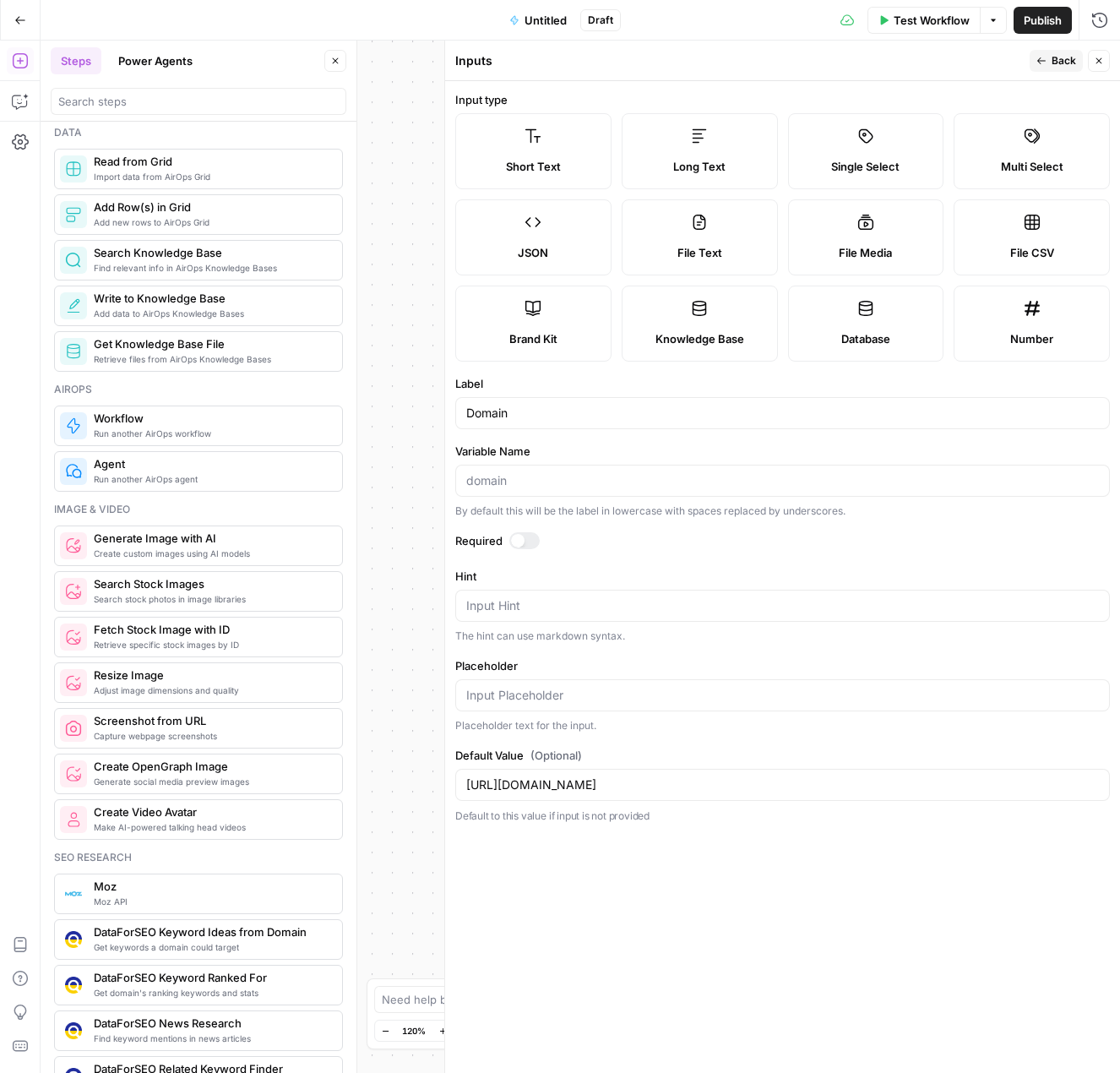
click at [392, 603] on div "Workflow Set Inputs Inputs End Output" at bounding box center [580, 556] width 1079 height 1032
click at [1038, 64] on icon "button" at bounding box center [1041, 60] width 10 height 10
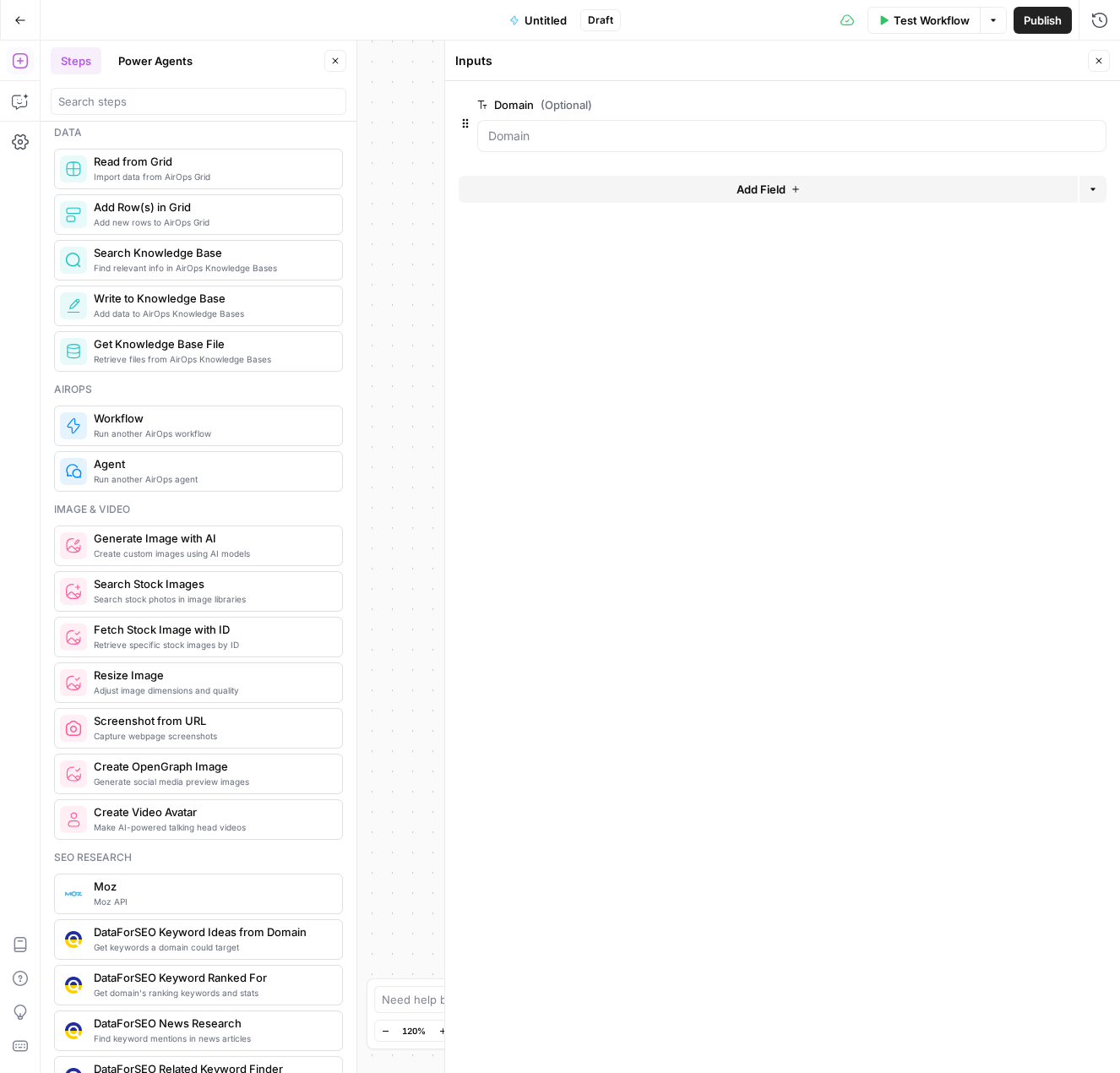
click at [1095, 63] on icon "button" at bounding box center [1099, 60] width 10 height 10
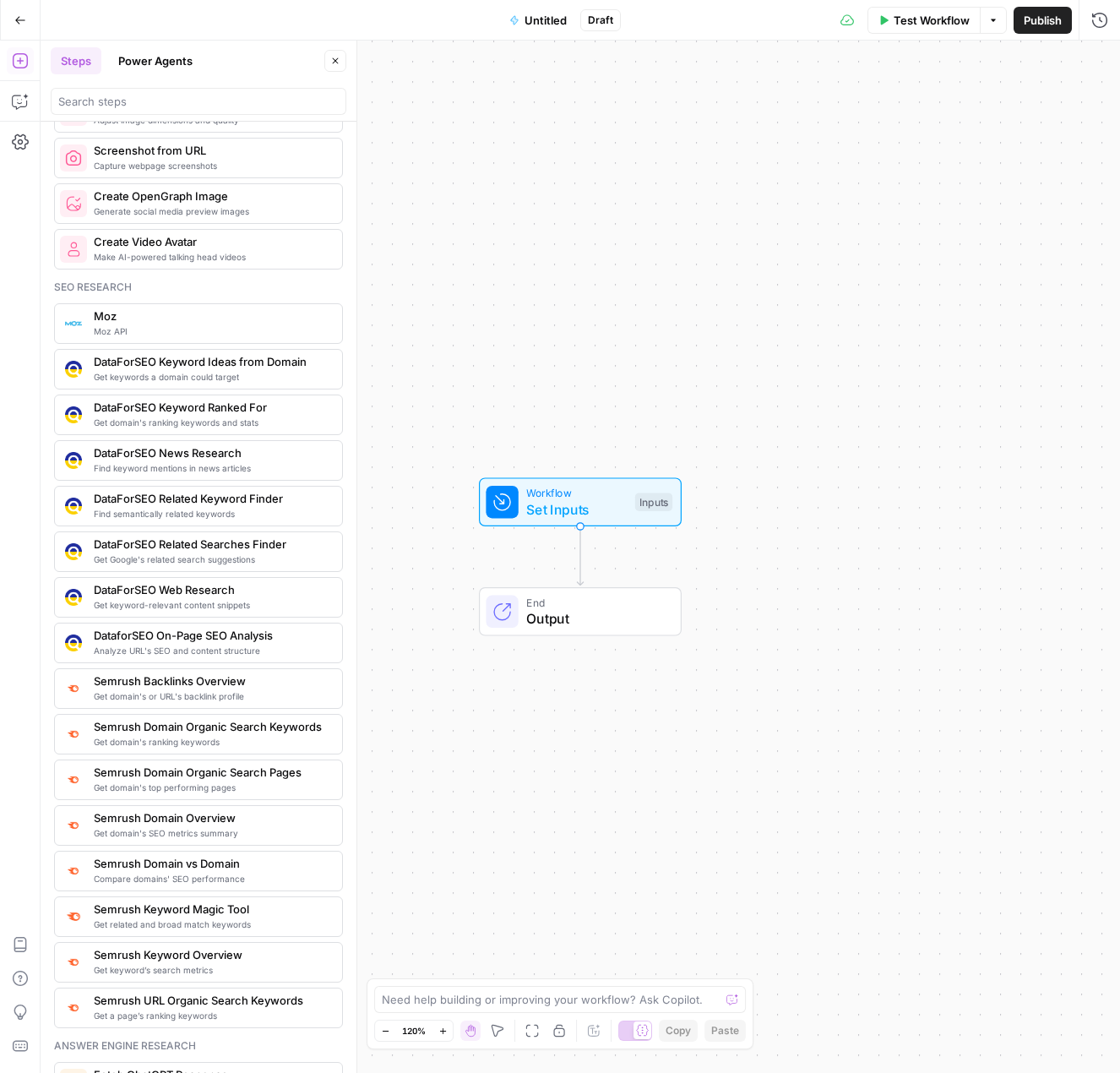
scroll to position [1436, 0]
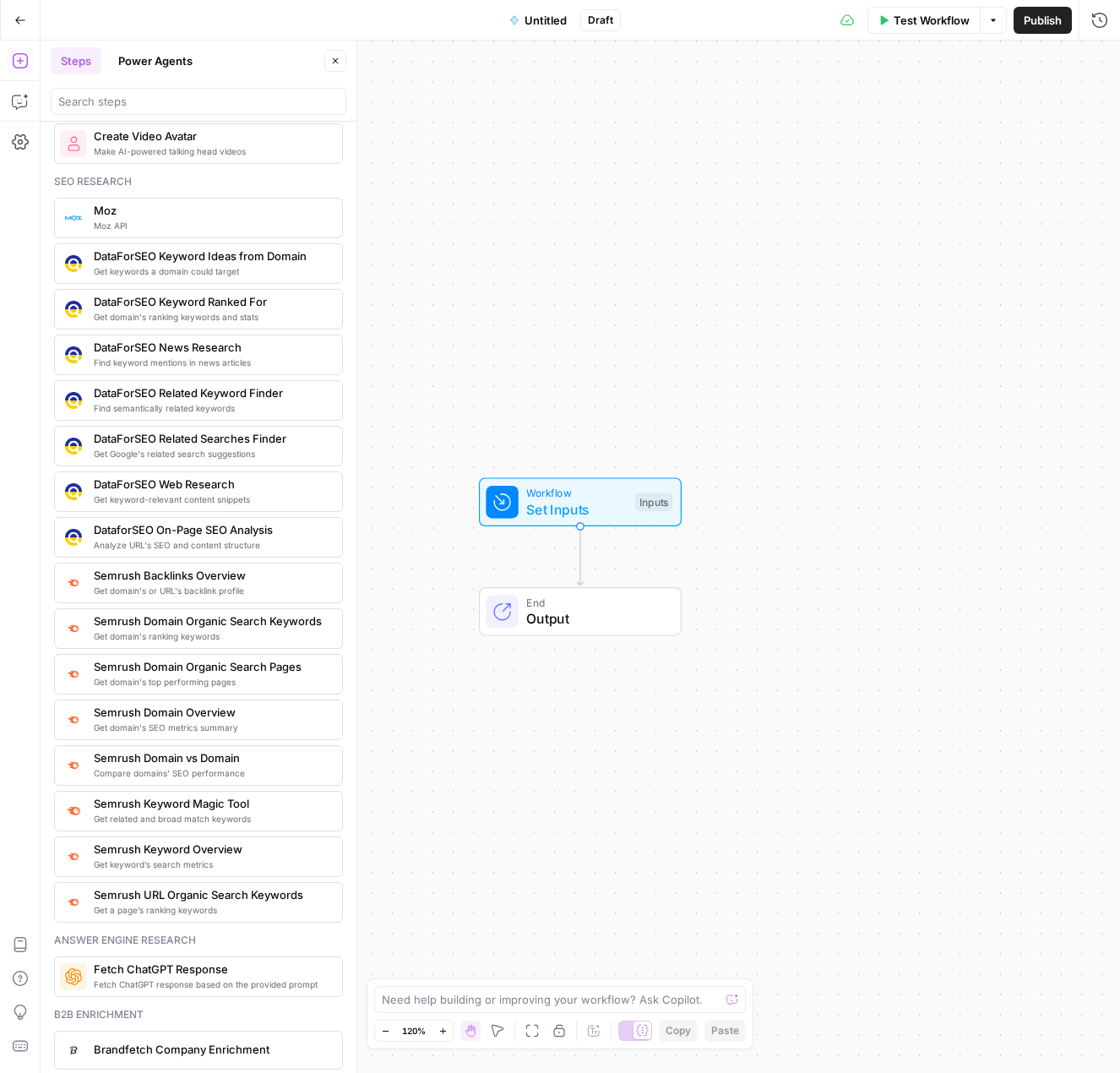
click at [220, 637] on span "Get domain's ranking keywords" at bounding box center [211, 636] width 235 height 14
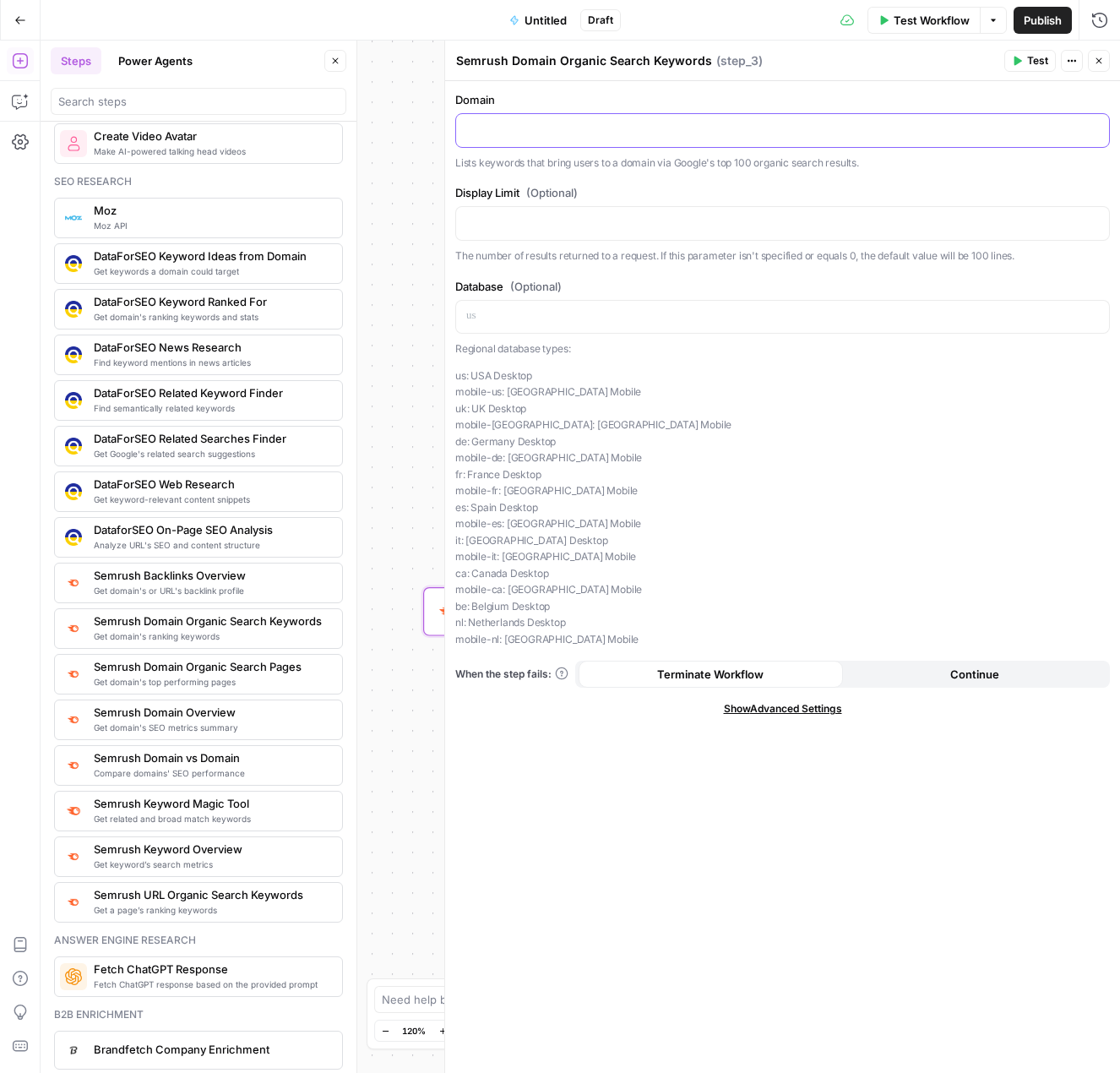
click at [504, 126] on p at bounding box center [783, 129] width 633 height 17
click at [1096, 126] on icon "button" at bounding box center [1093, 129] width 8 height 7
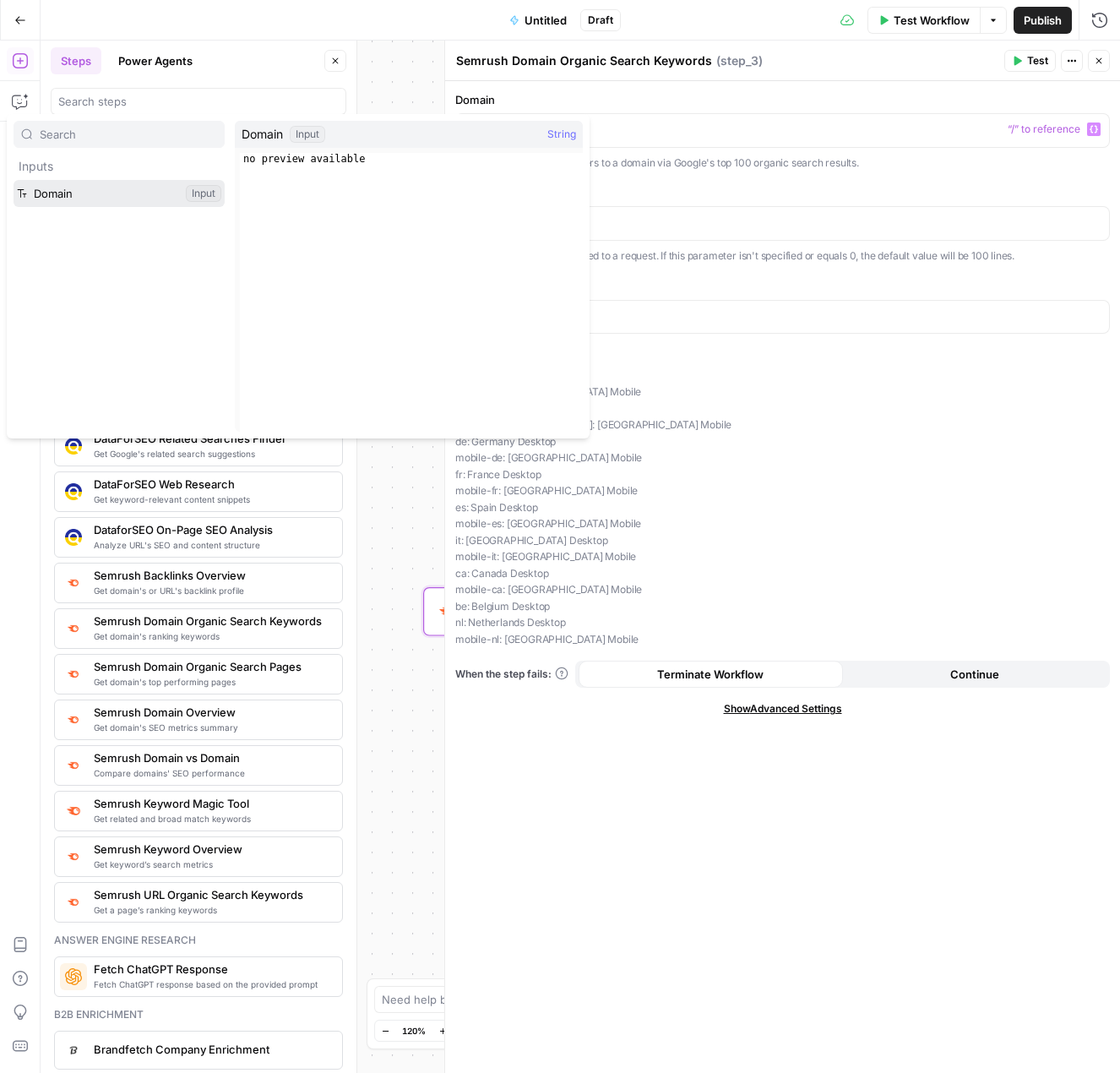
click at [112, 198] on button "Select variable Domain" at bounding box center [119, 193] width 212 height 27
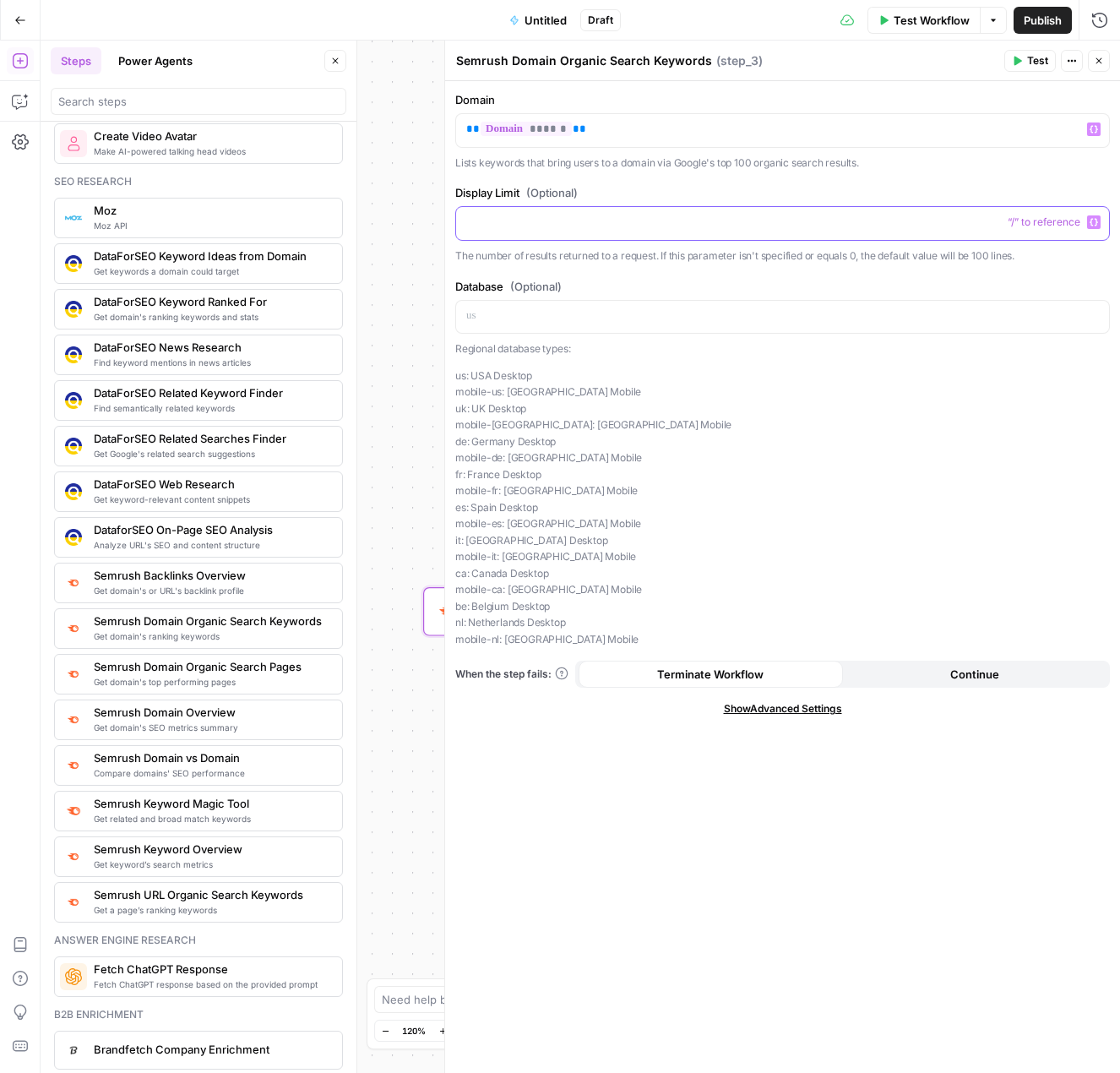
click at [501, 217] on p at bounding box center [783, 222] width 633 height 17
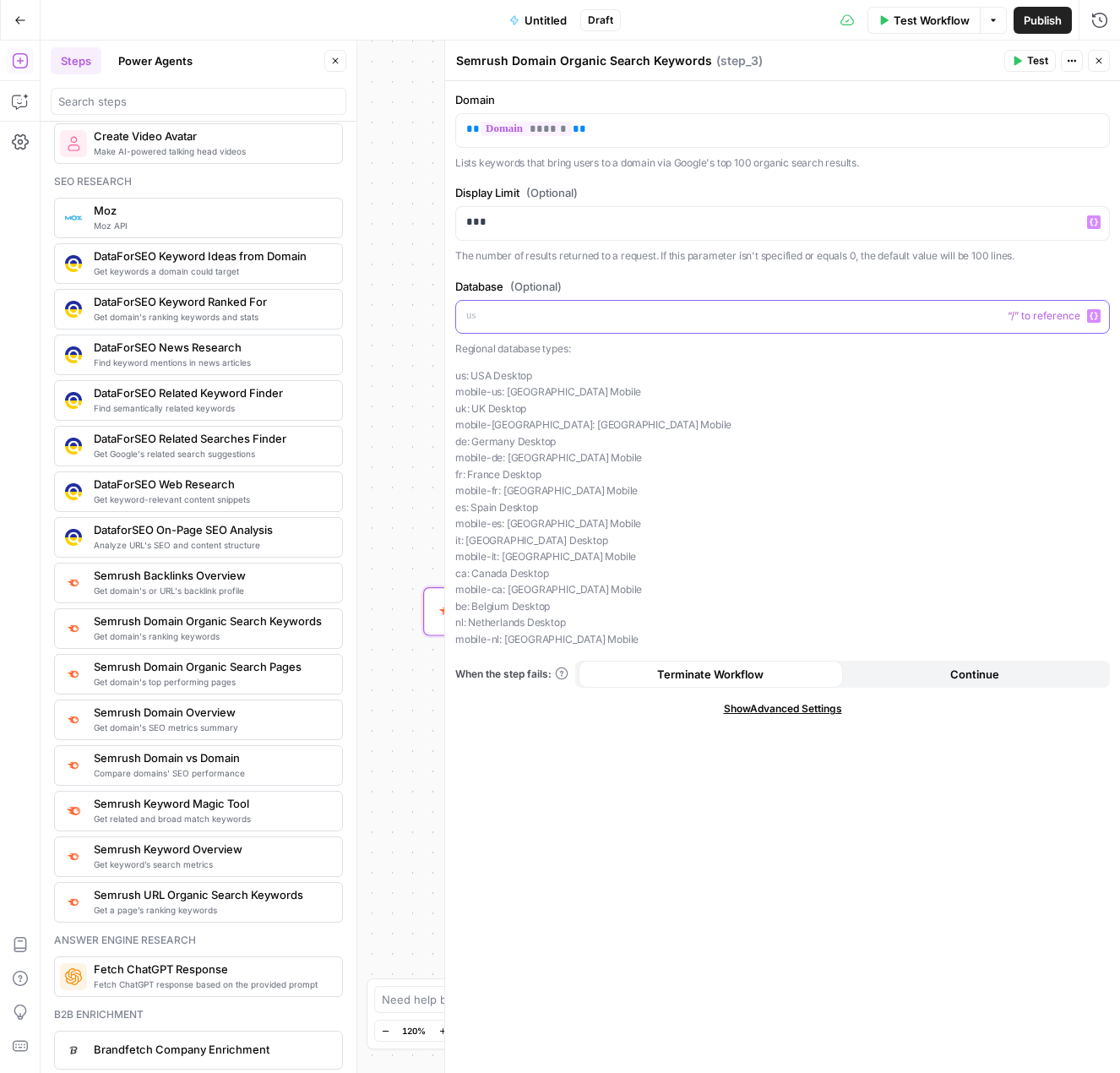
click at [529, 316] on p at bounding box center [783, 316] width 633 height 17
click at [425, 158] on div "Workflow Set Inputs Inputs SEO Research Semrush Domain Organic Search Keywords …" at bounding box center [580, 556] width 1079 height 1032
click at [1101, 64] on icon "button" at bounding box center [1099, 60] width 10 height 10
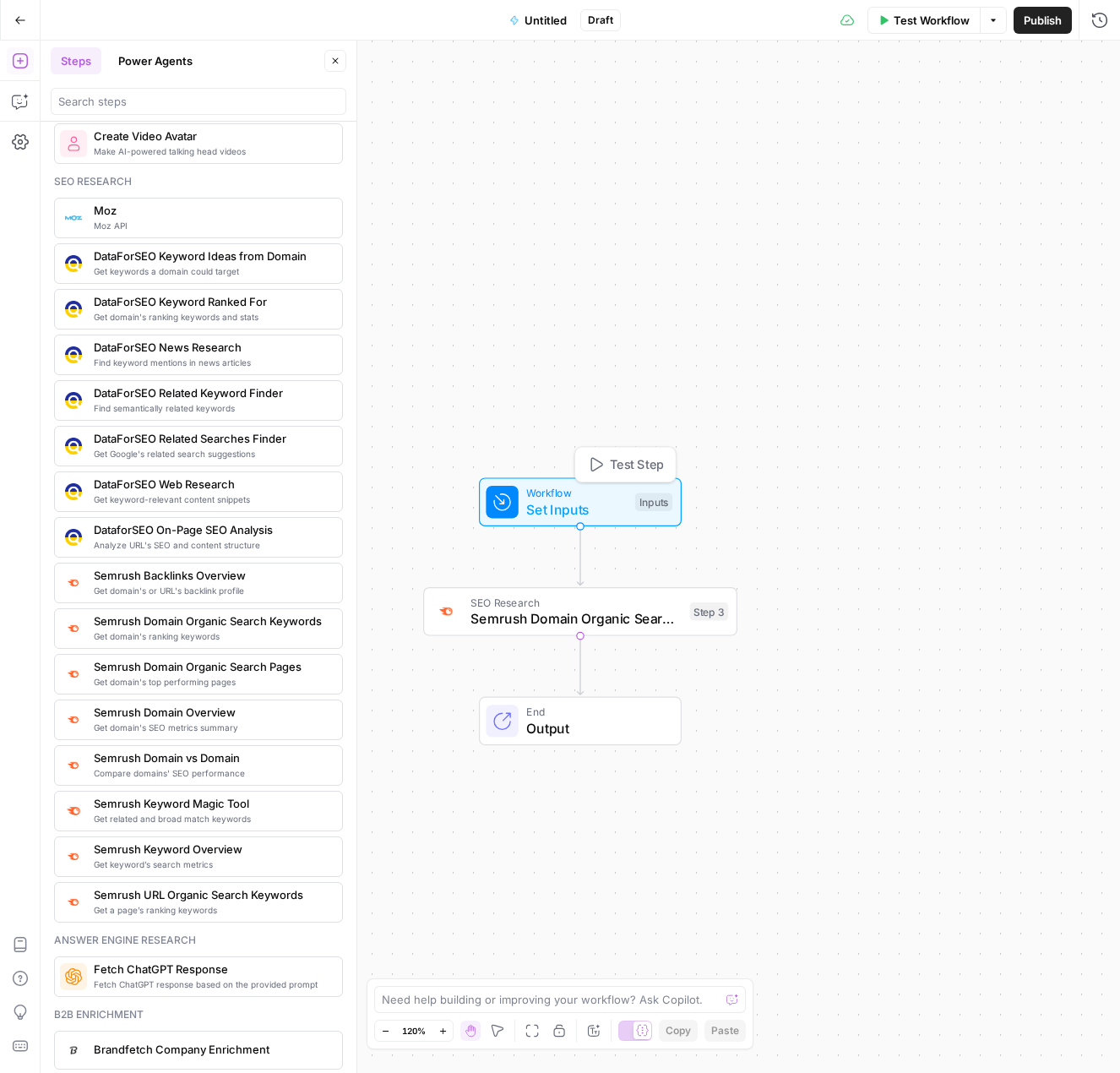
click at [589, 497] on span "Workflow" at bounding box center [577, 493] width 101 height 16
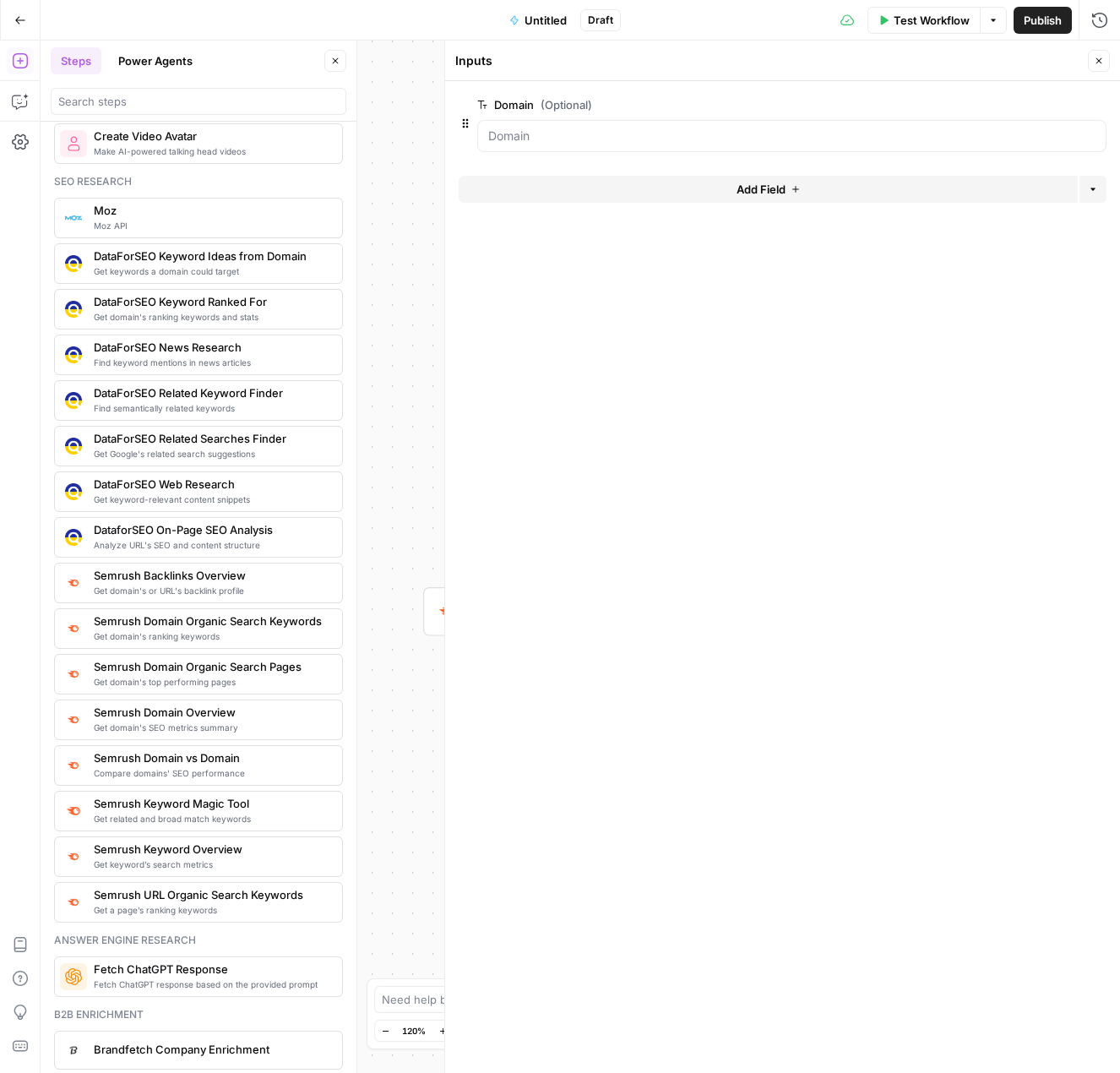
click at [743, 196] on span "Add Field" at bounding box center [761, 189] width 49 height 17
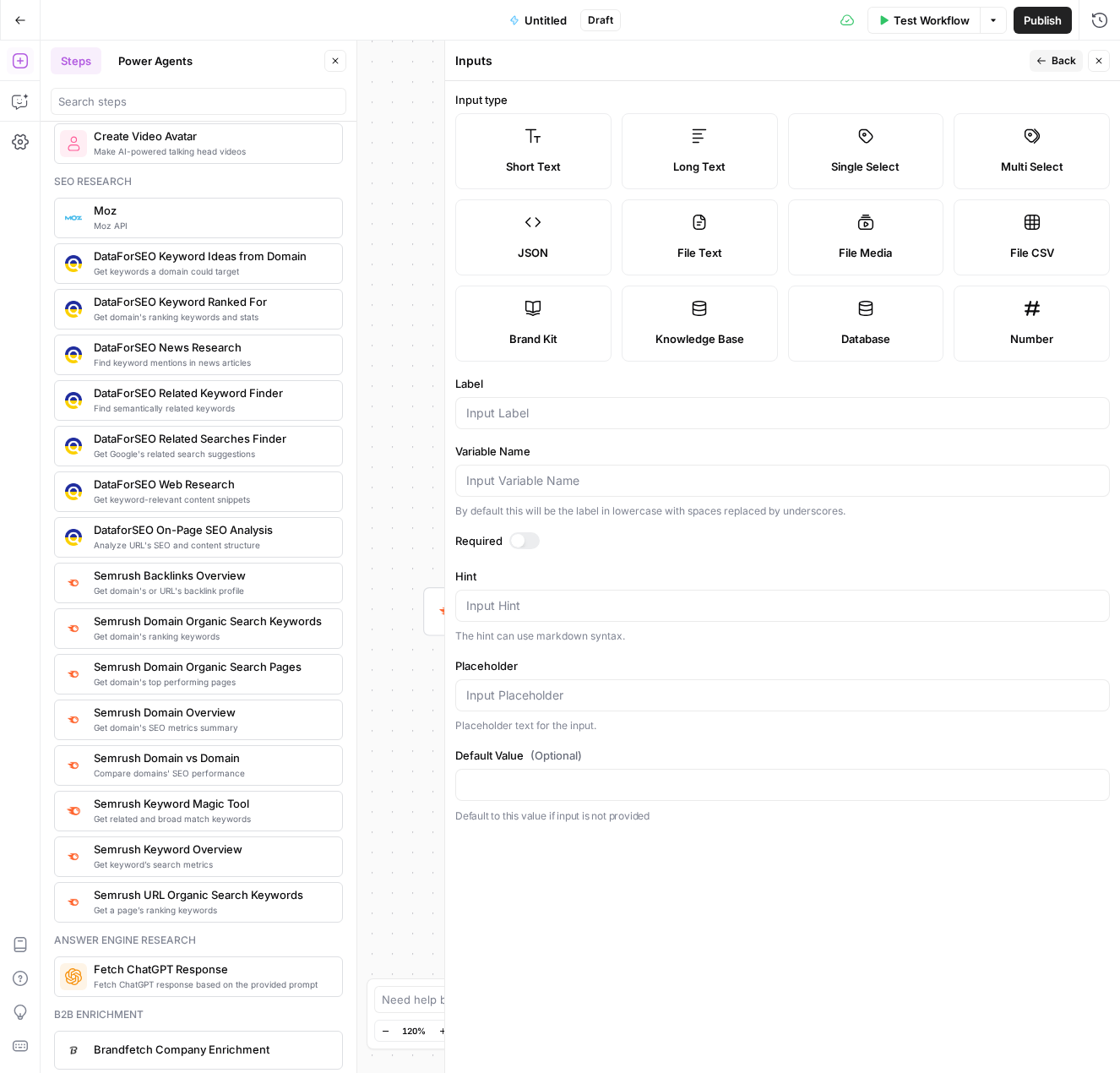
click at [535, 154] on label "Short Text" at bounding box center [533, 152] width 156 height 76
click at [551, 421] on input "Label" at bounding box center [783, 413] width 633 height 17
type input "Country"
click at [586, 783] on input "Default Value (Optional)" at bounding box center [783, 785] width 633 height 17
type input "us"
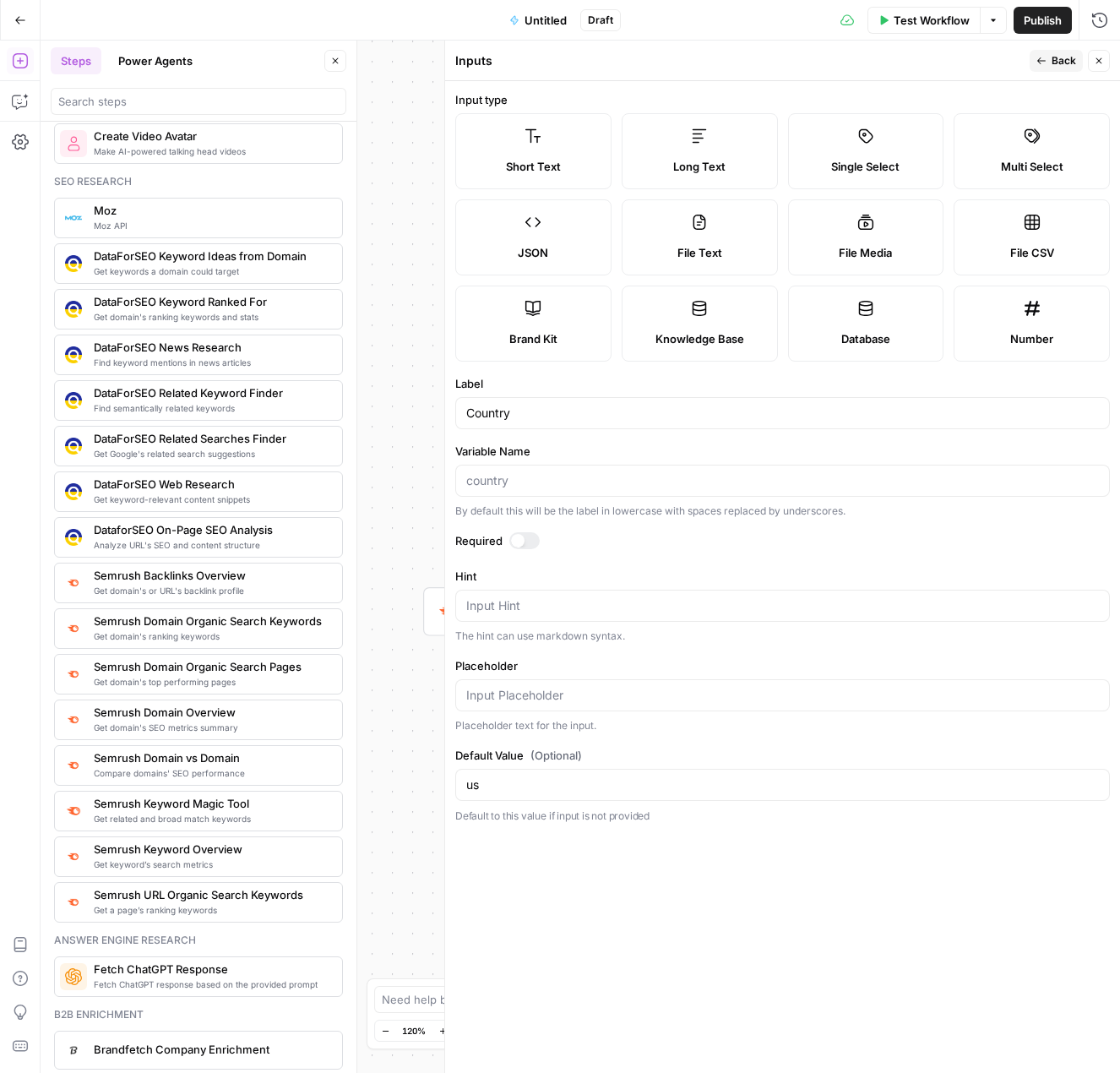
click at [1074, 57] on span "Back" at bounding box center [1064, 61] width 25 height 15
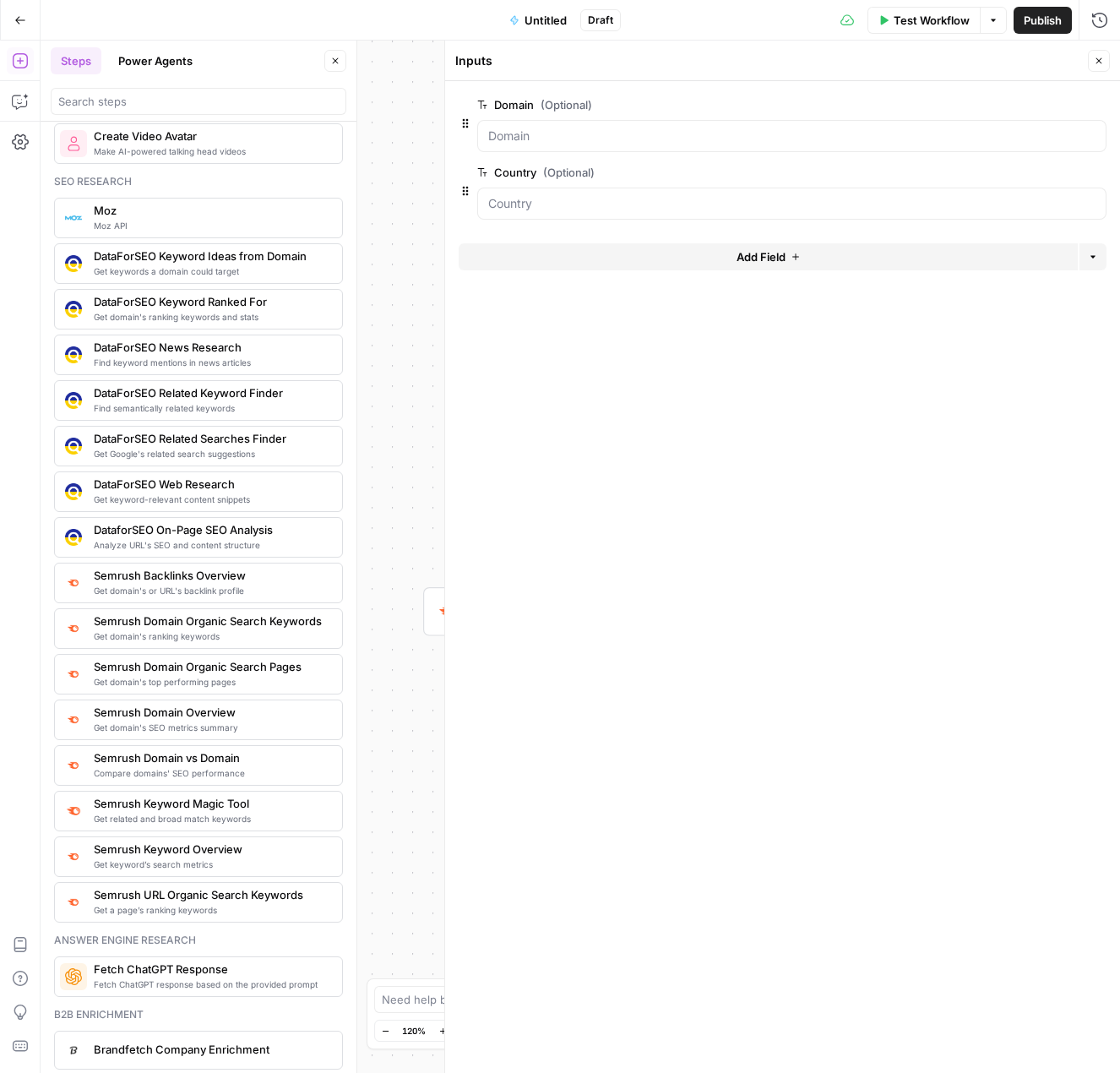
click at [1104, 61] on button "Close" at bounding box center [1100, 61] width 22 height 22
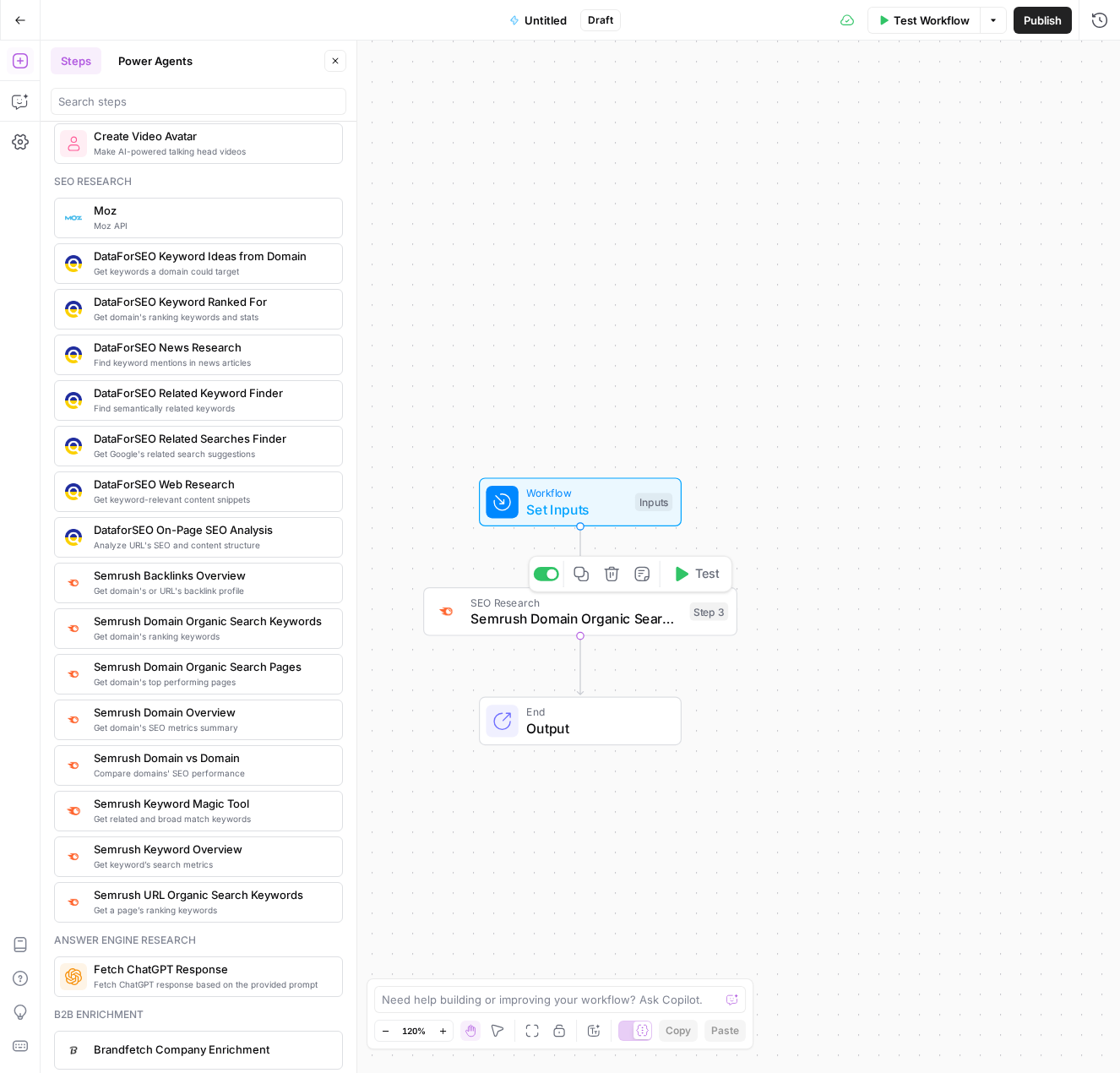
click at [593, 618] on span "Semrush Domain Organic Search Keywords" at bounding box center [576, 618] width 212 height 20
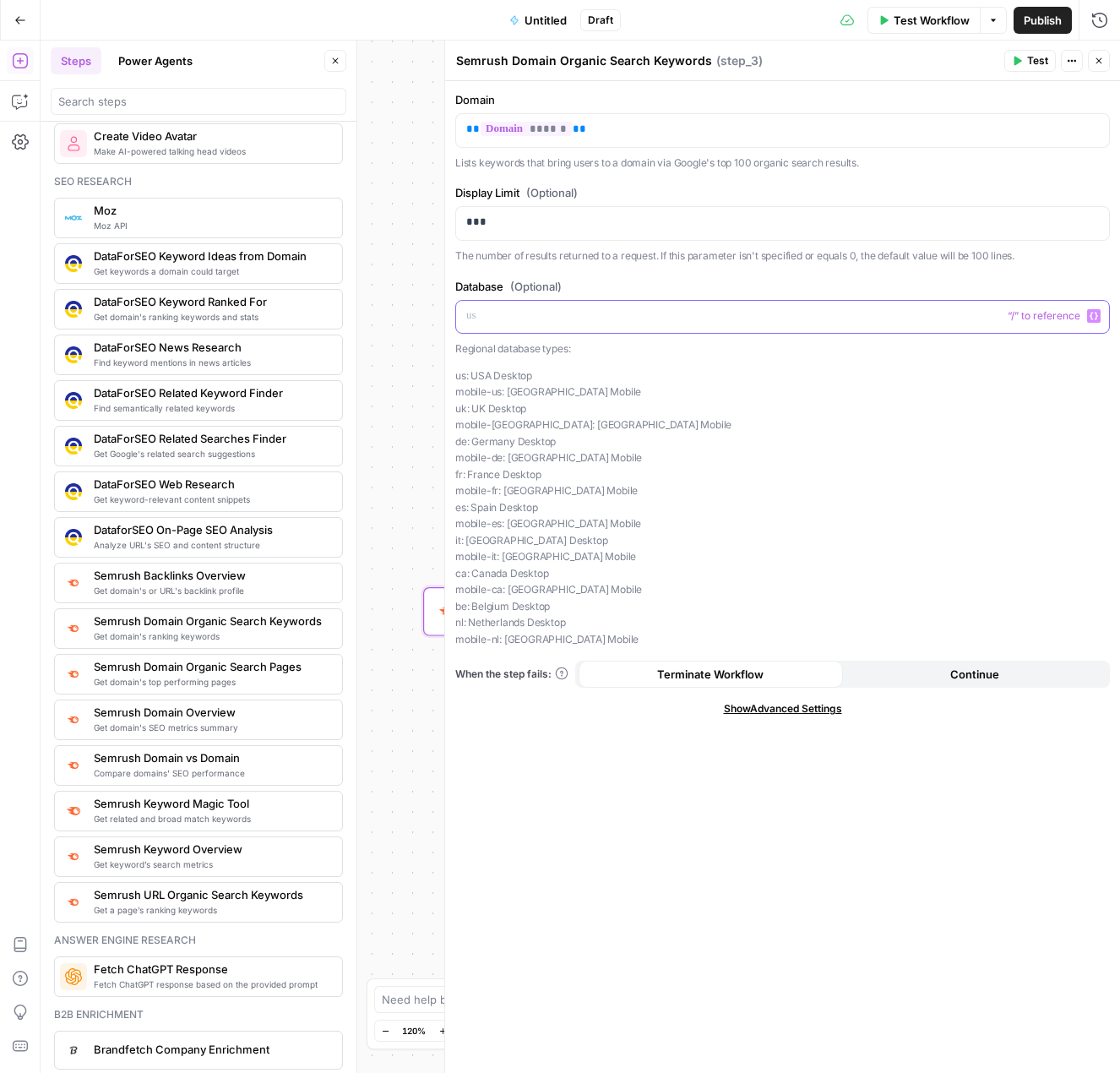
click at [538, 315] on p at bounding box center [783, 316] width 633 height 17
click at [1093, 318] on icon "button" at bounding box center [1093, 315] width 8 height 8
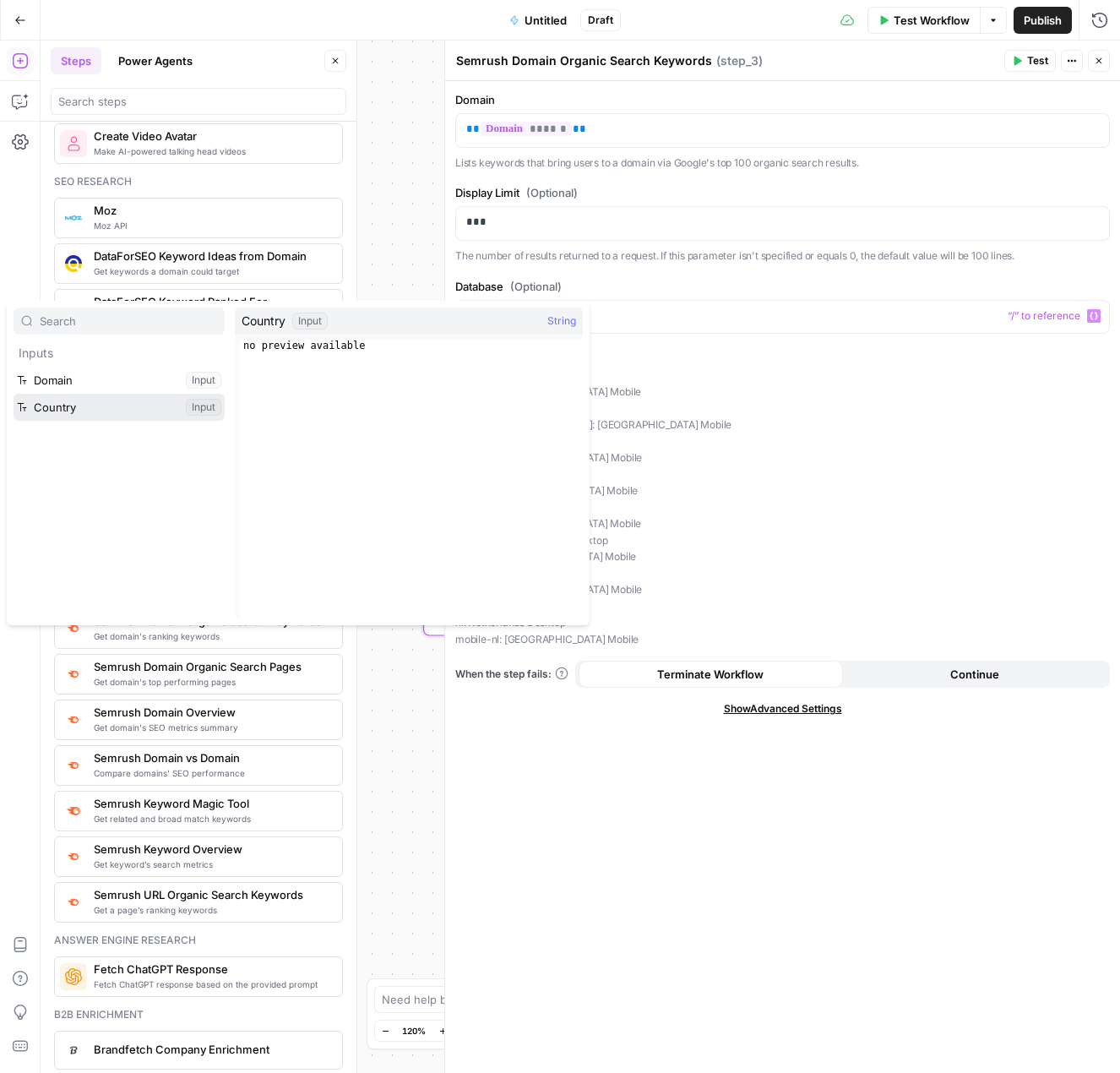
click at [155, 409] on button "Select variable Country" at bounding box center [119, 407] width 212 height 27
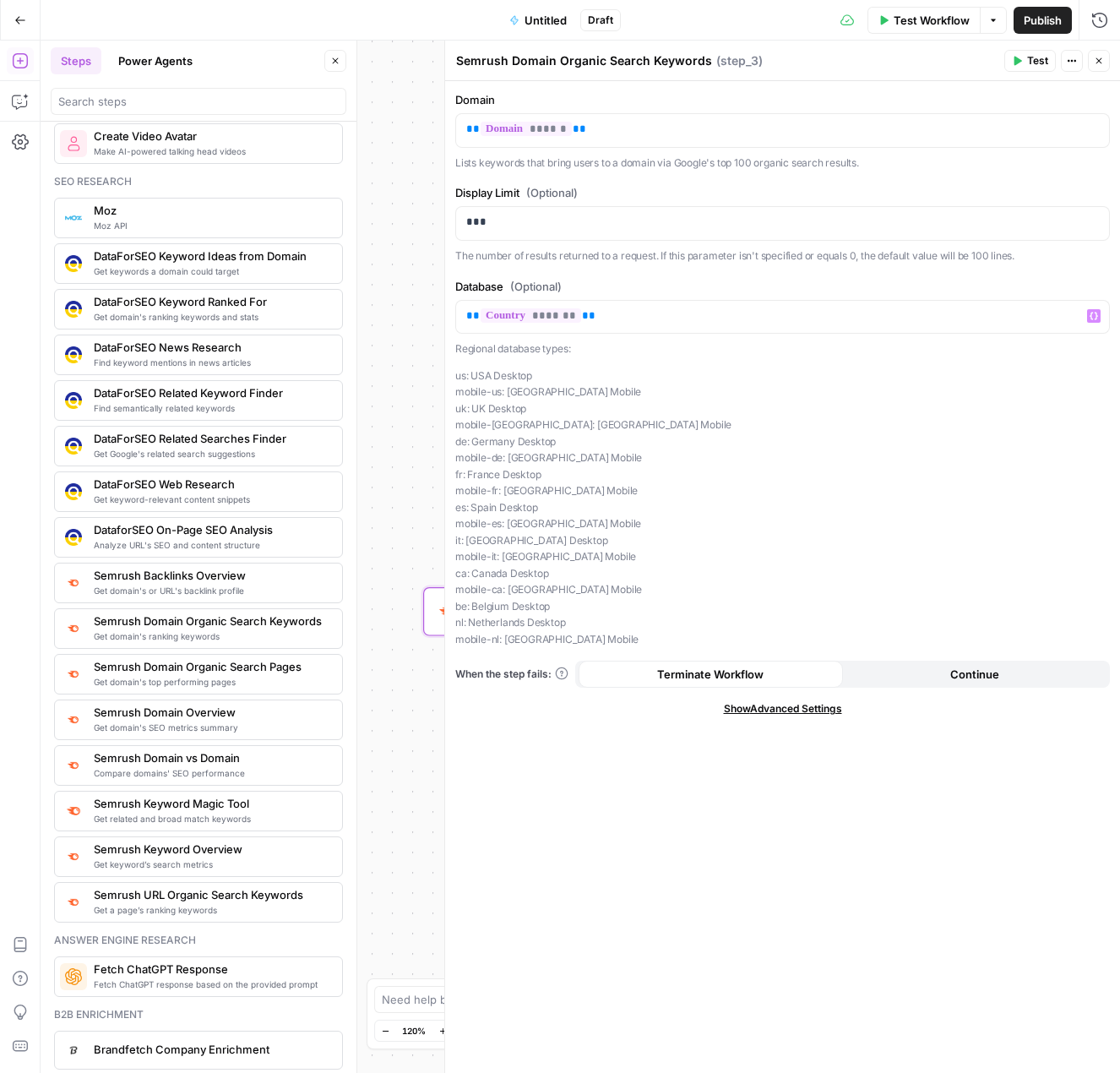
click at [1106, 62] on button "Close" at bounding box center [1100, 61] width 22 height 22
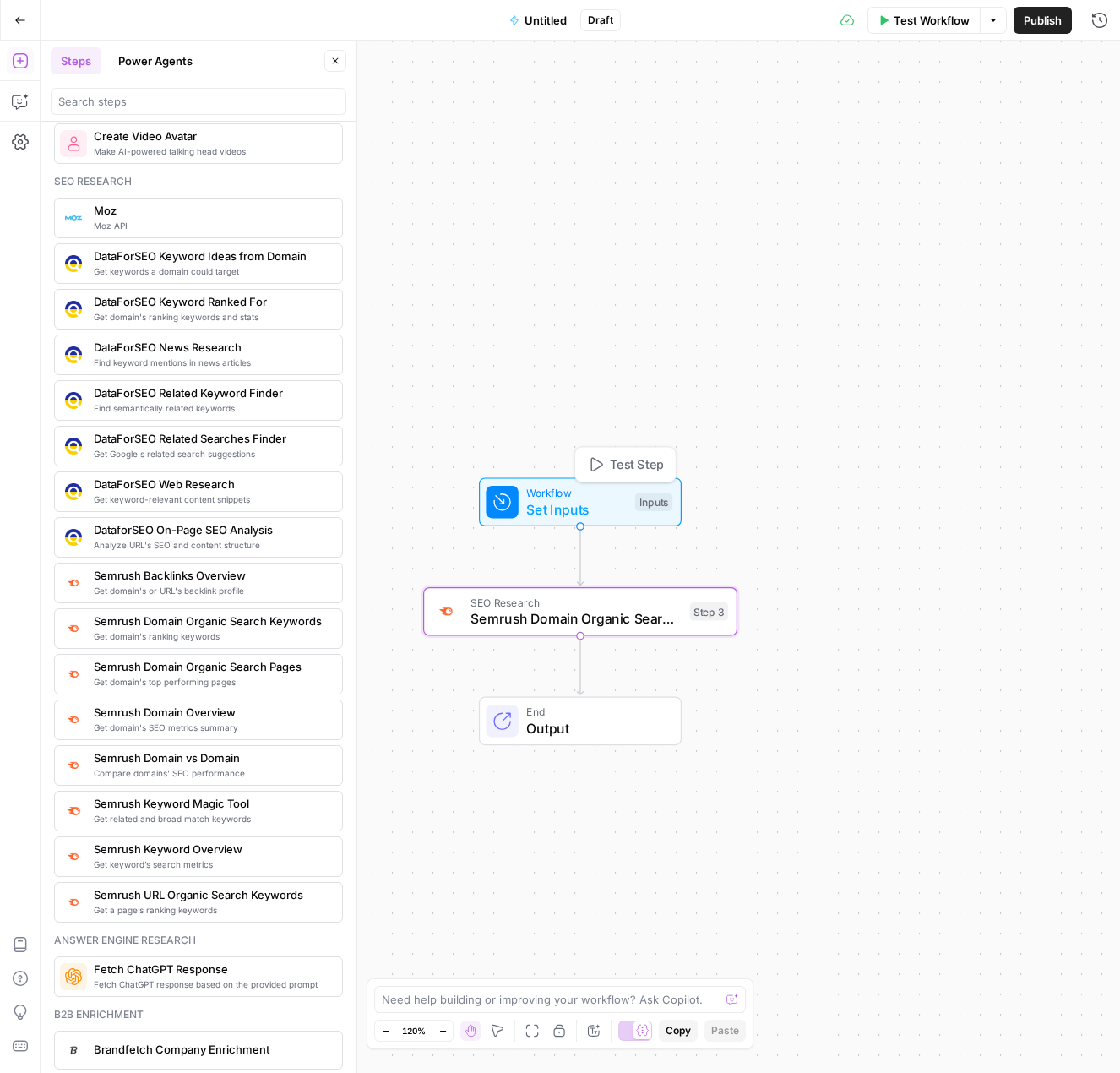
click at [597, 456] on button "Test Step" at bounding box center [626, 464] width 92 height 26
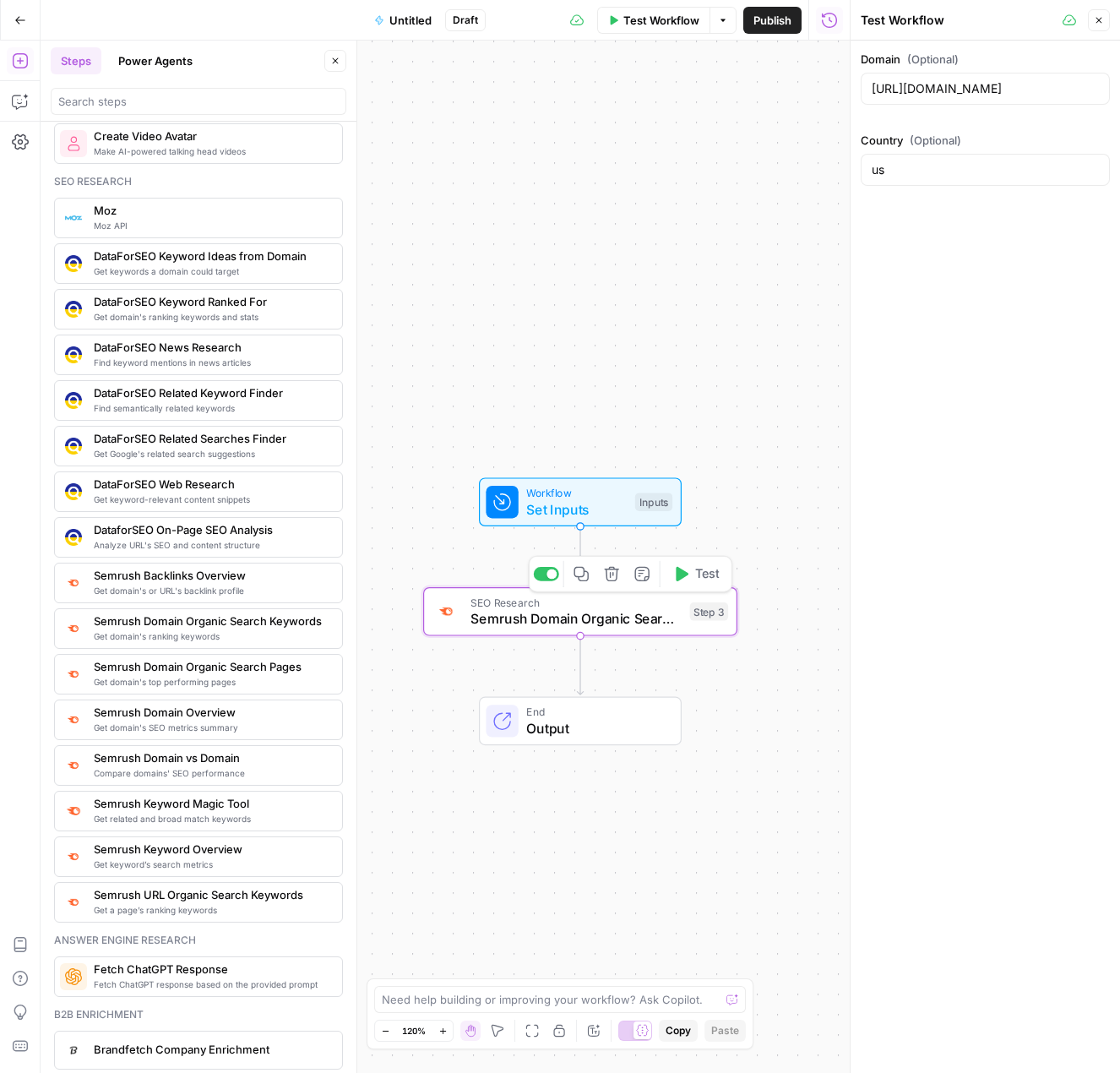
click at [685, 573] on icon "button" at bounding box center [682, 574] width 13 height 15
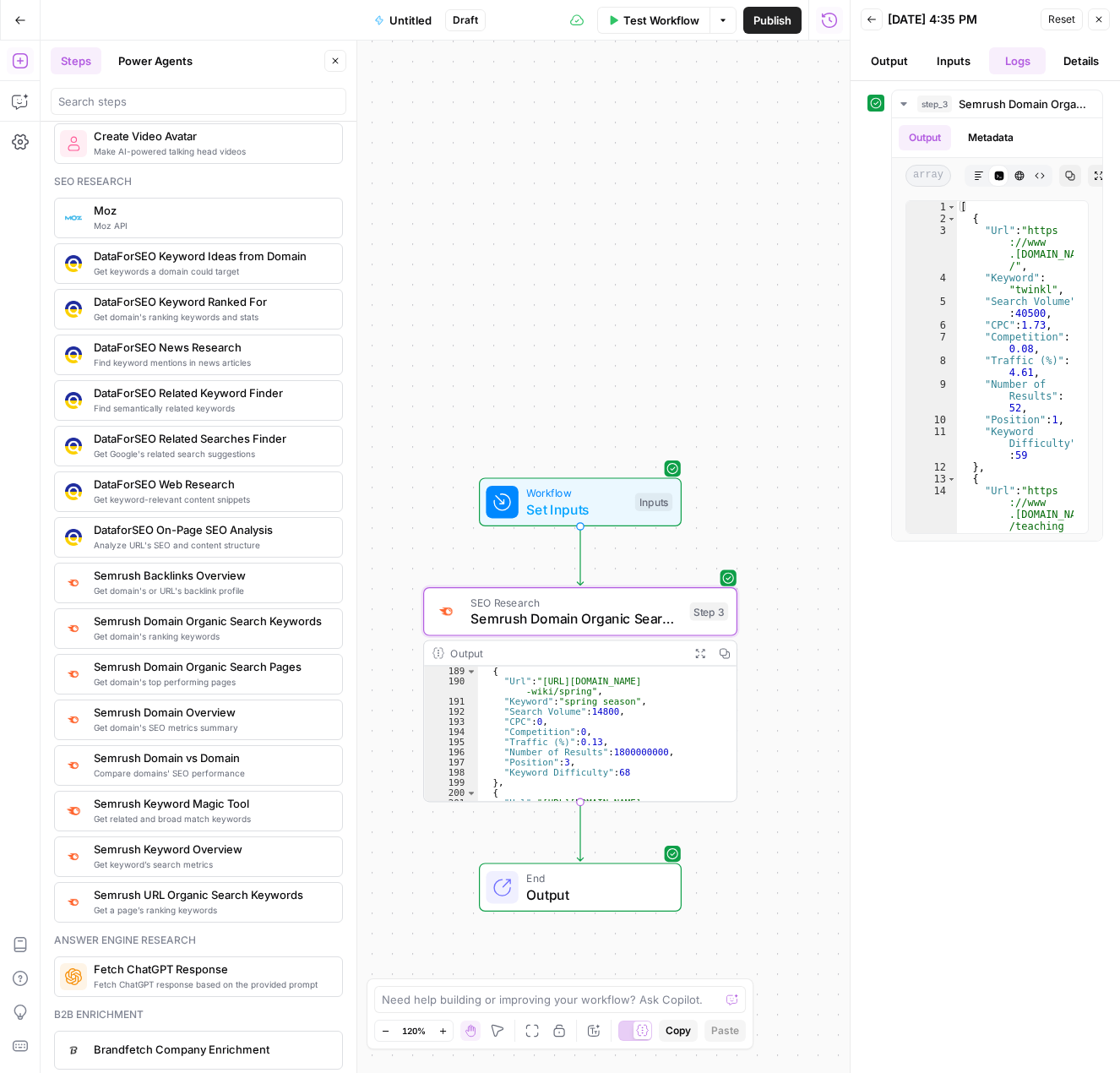
scroll to position [1774, 0]
